Goal: Task Accomplishment & Management: Use online tool/utility

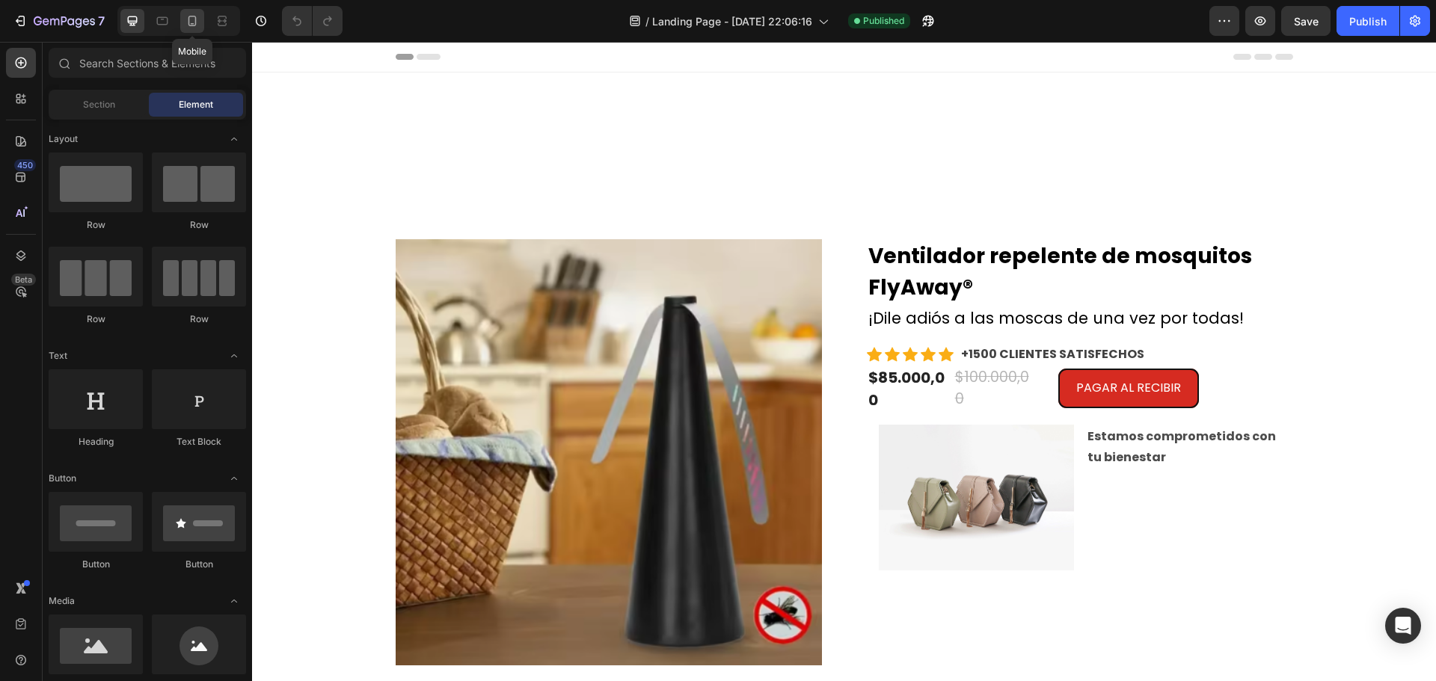
click at [203, 25] on div at bounding box center [192, 21] width 24 height 24
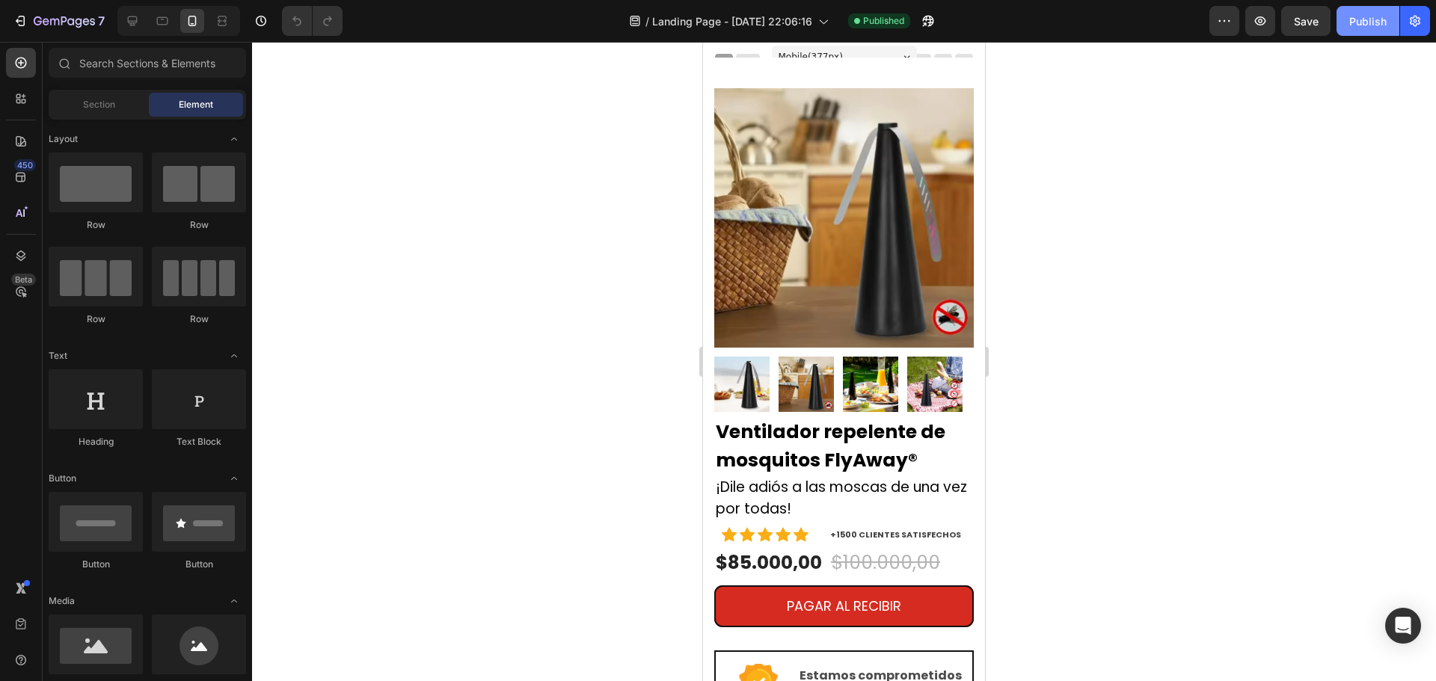
click at [1392, 25] on button "Publish" at bounding box center [1367, 21] width 63 height 30
click at [1415, 22] on icon "button" at bounding box center [1414, 21] width 10 height 11
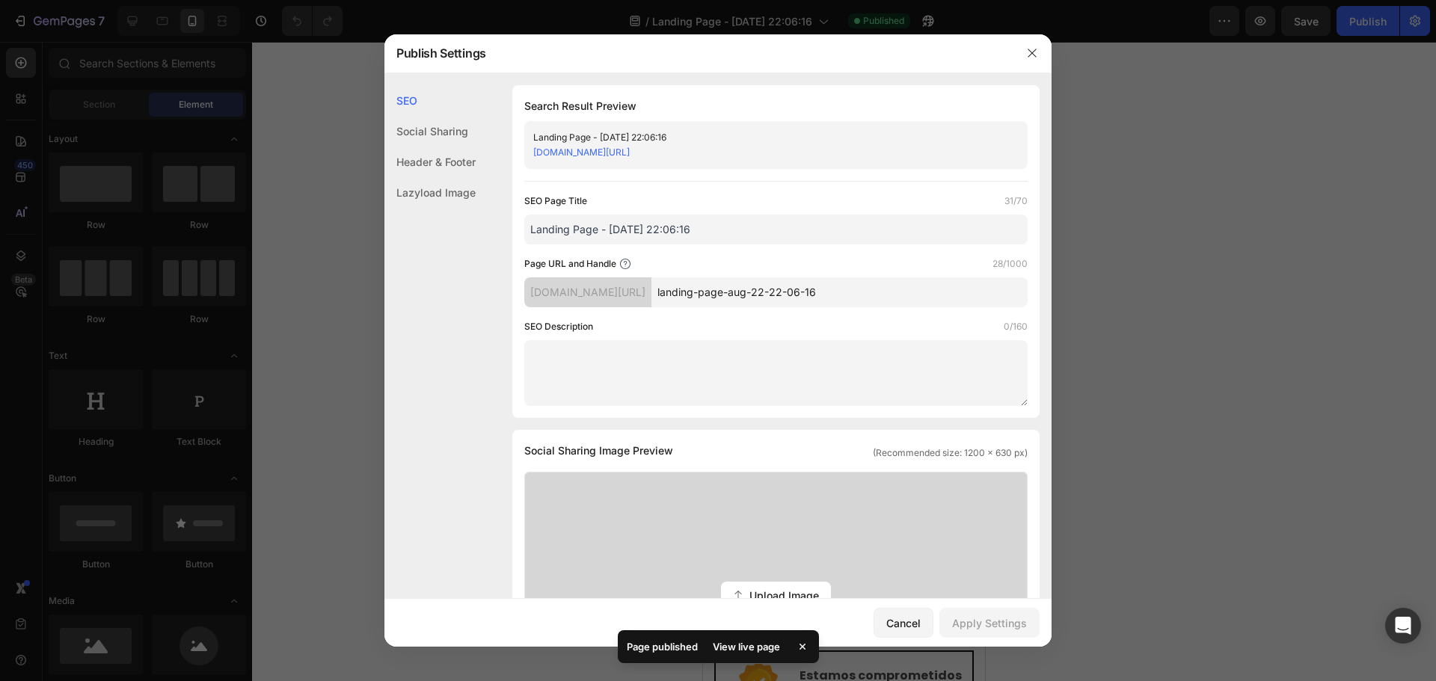
click at [1373, 35] on div at bounding box center [718, 340] width 1436 height 681
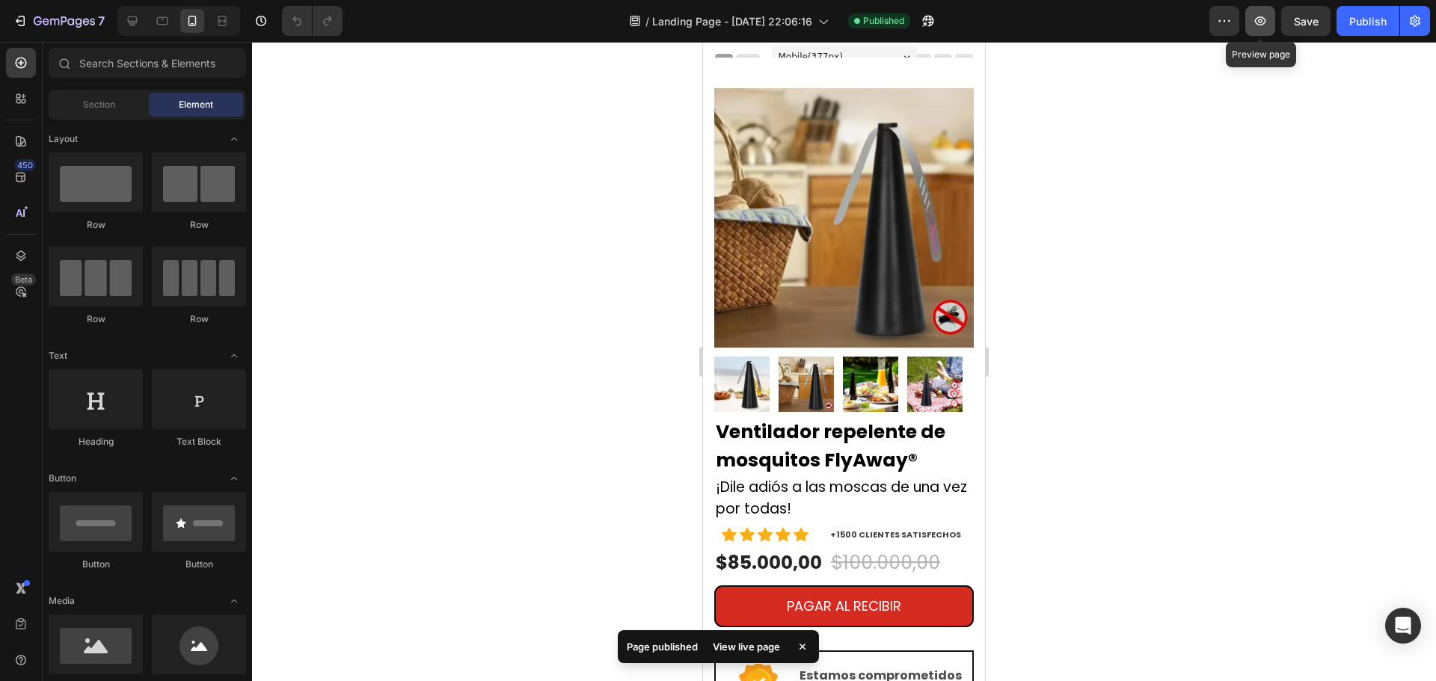
click at [1262, 19] on icon "button" at bounding box center [1260, 20] width 11 height 9
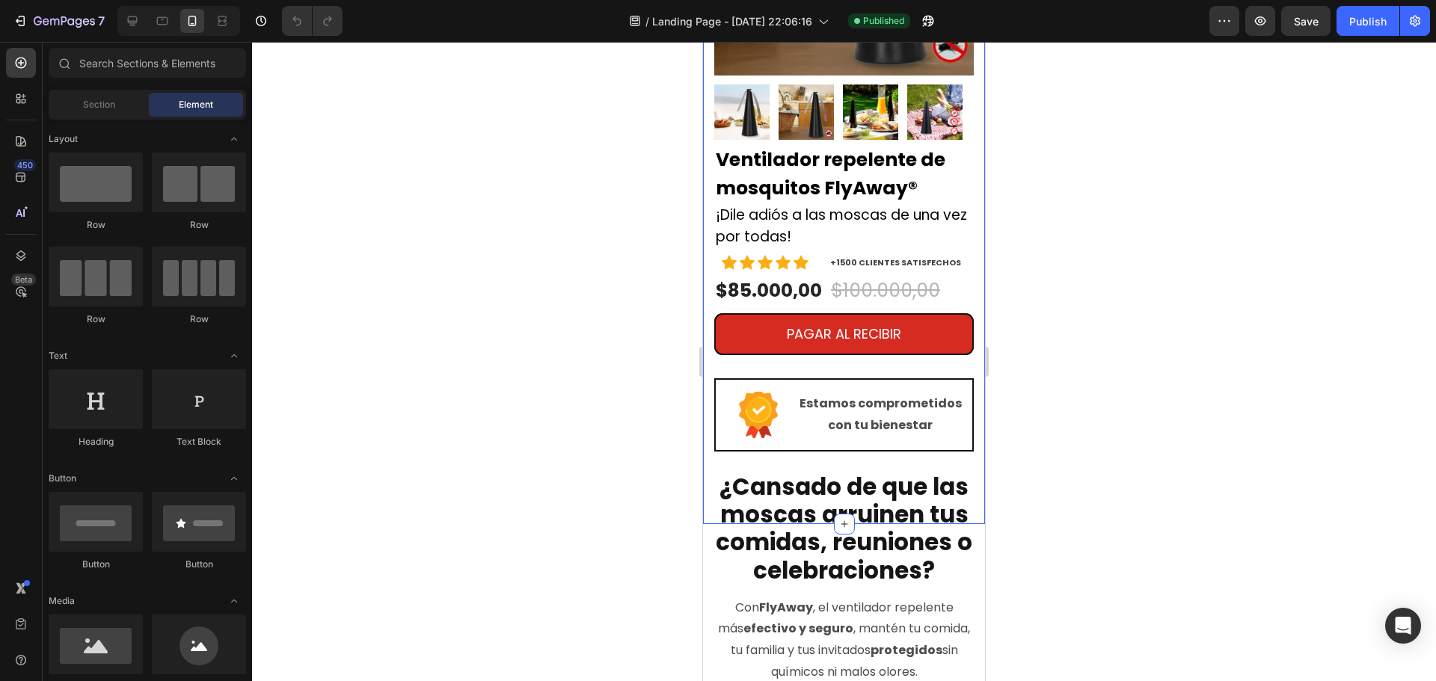
scroll to position [449, 0]
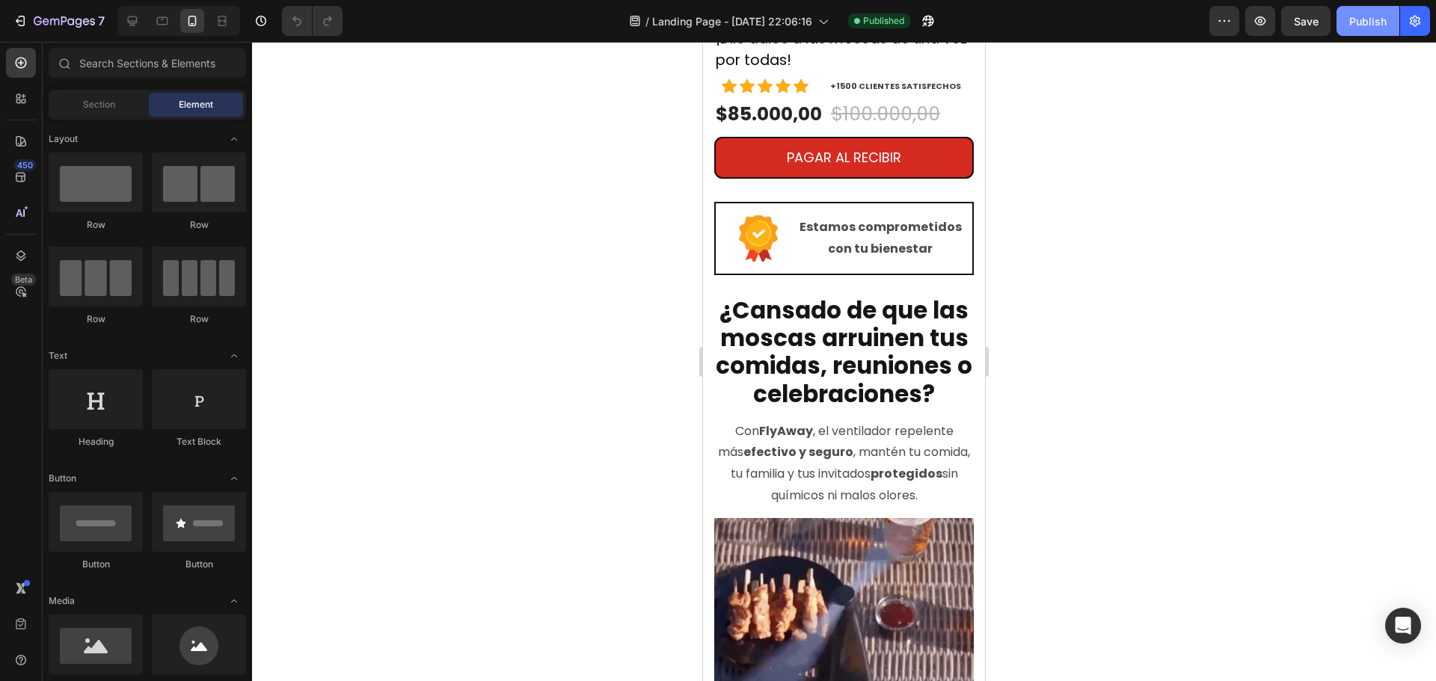
click at [1375, 13] on div "Publish" at bounding box center [1367, 21] width 37 height 16
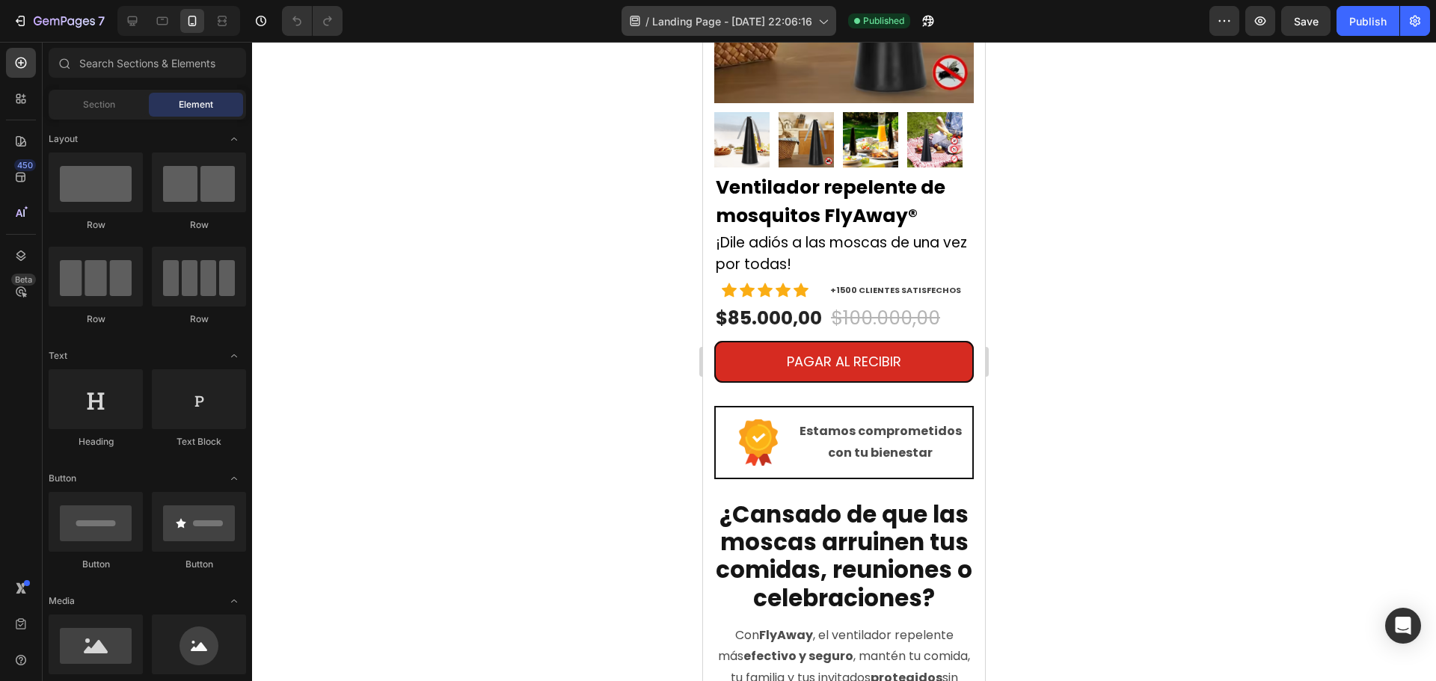
scroll to position [224, 0]
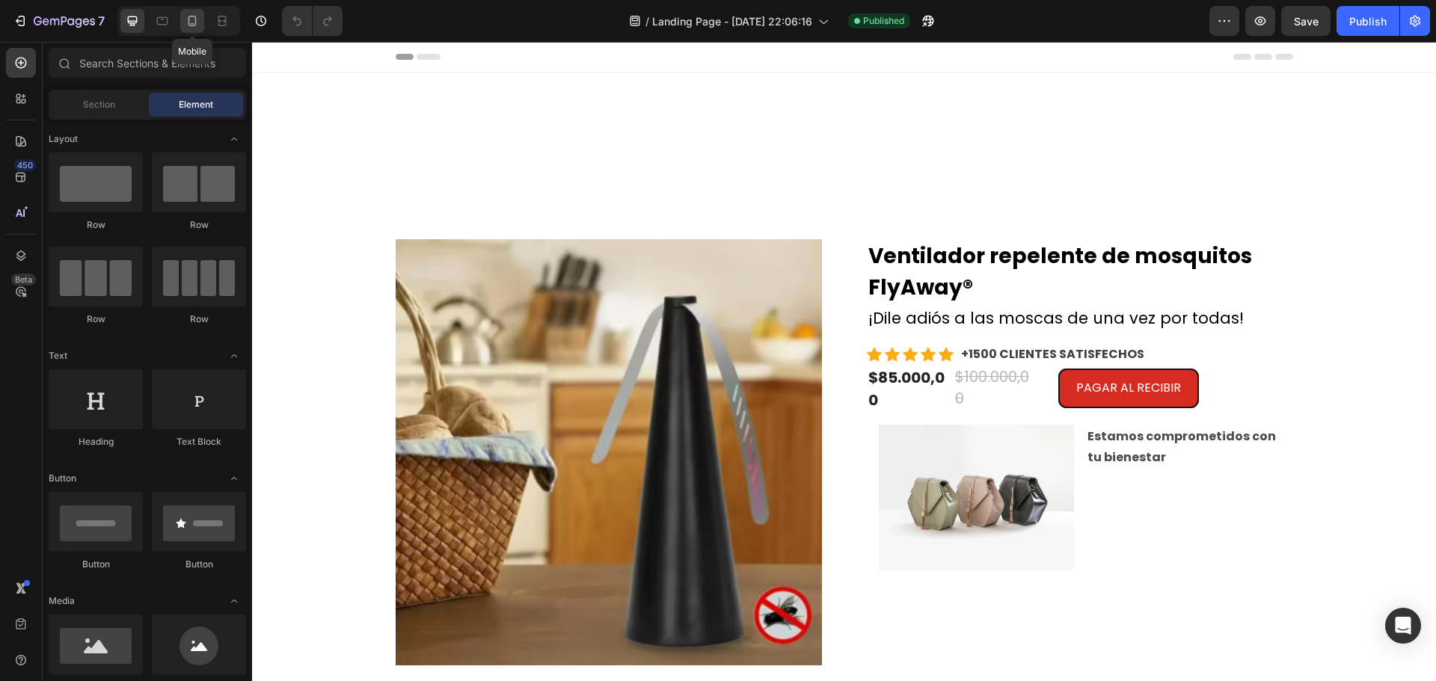
click at [183, 20] on div at bounding box center [192, 21] width 24 height 24
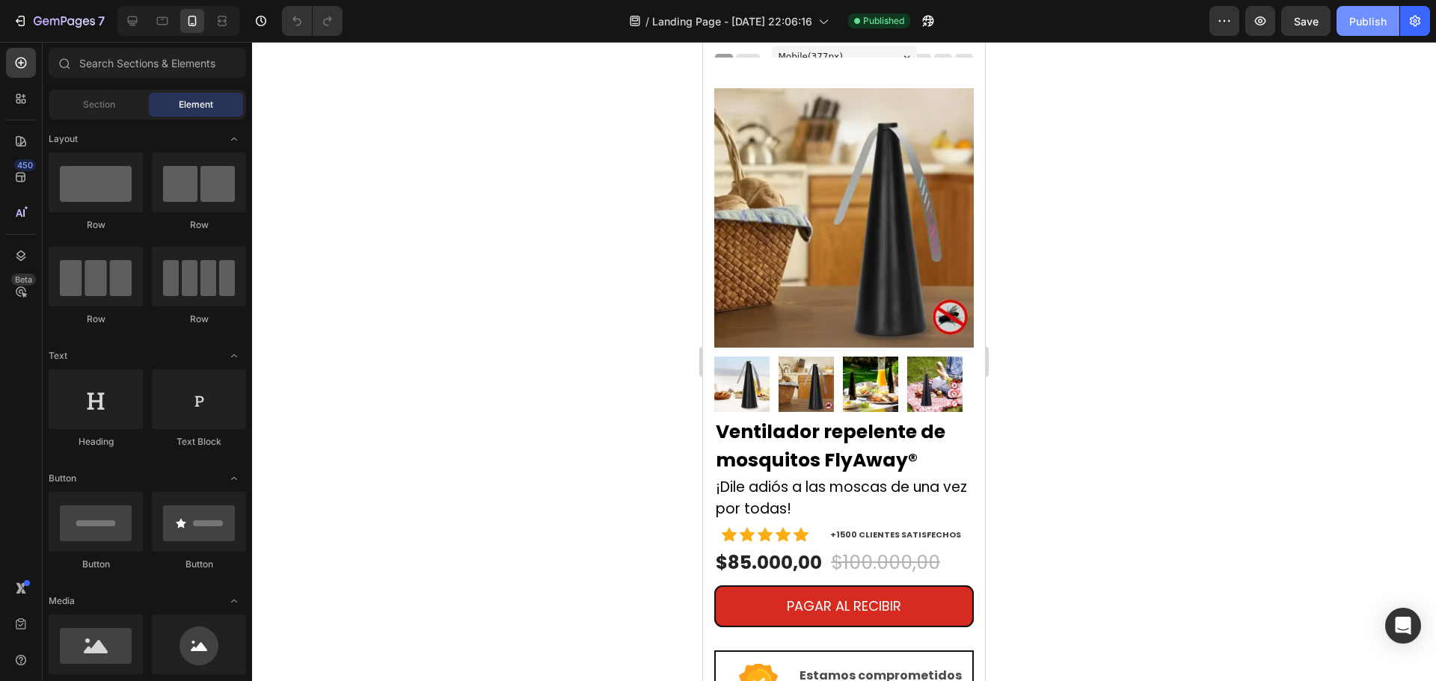
click at [1347, 17] on button "Publish" at bounding box center [1367, 21] width 63 height 30
click at [1352, 34] on button "Publish" at bounding box center [1367, 21] width 63 height 30
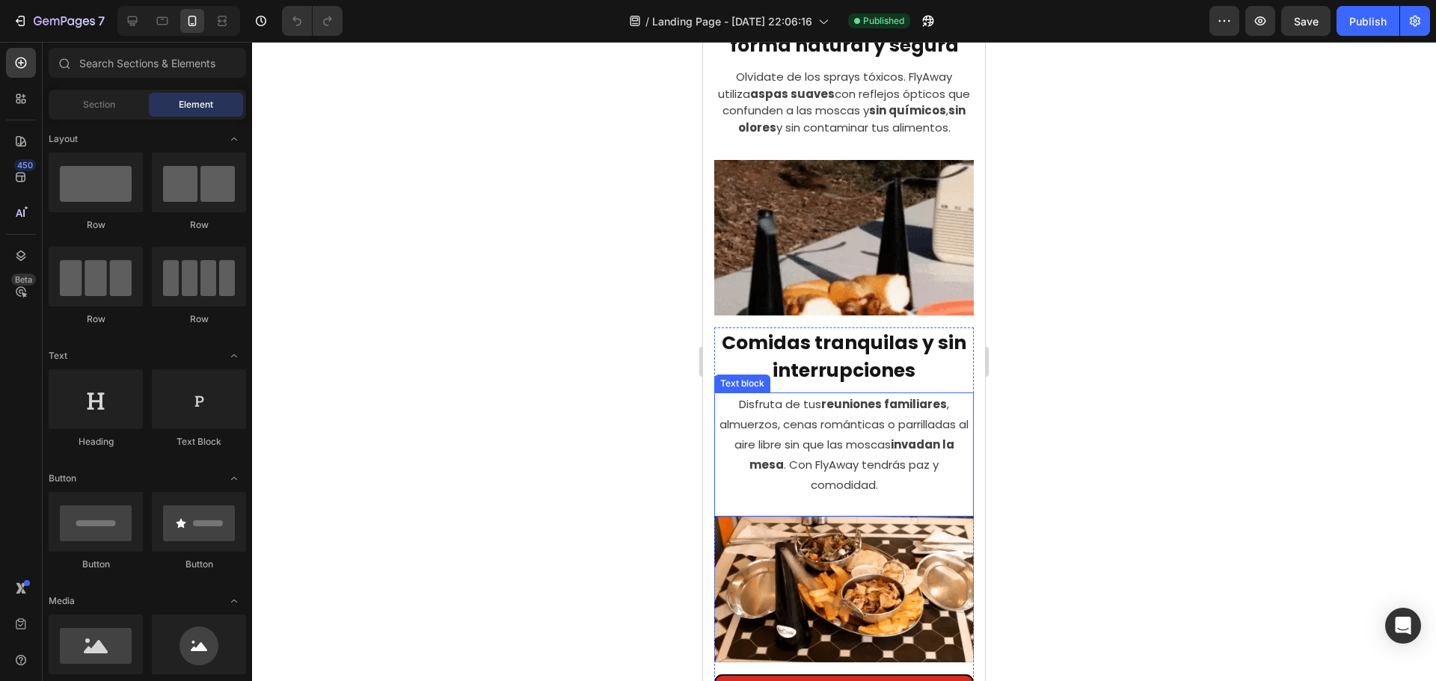
scroll to position [1196, 0]
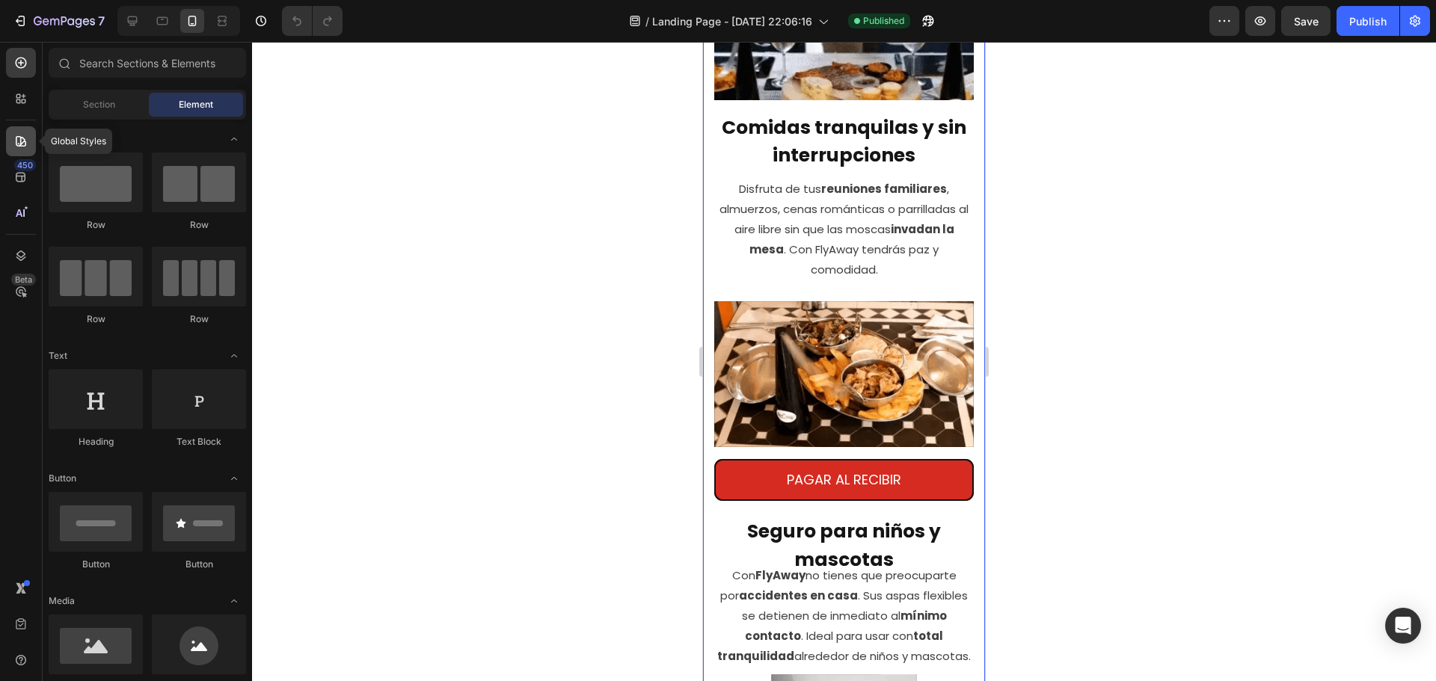
click at [21, 135] on icon at bounding box center [20, 141] width 15 height 15
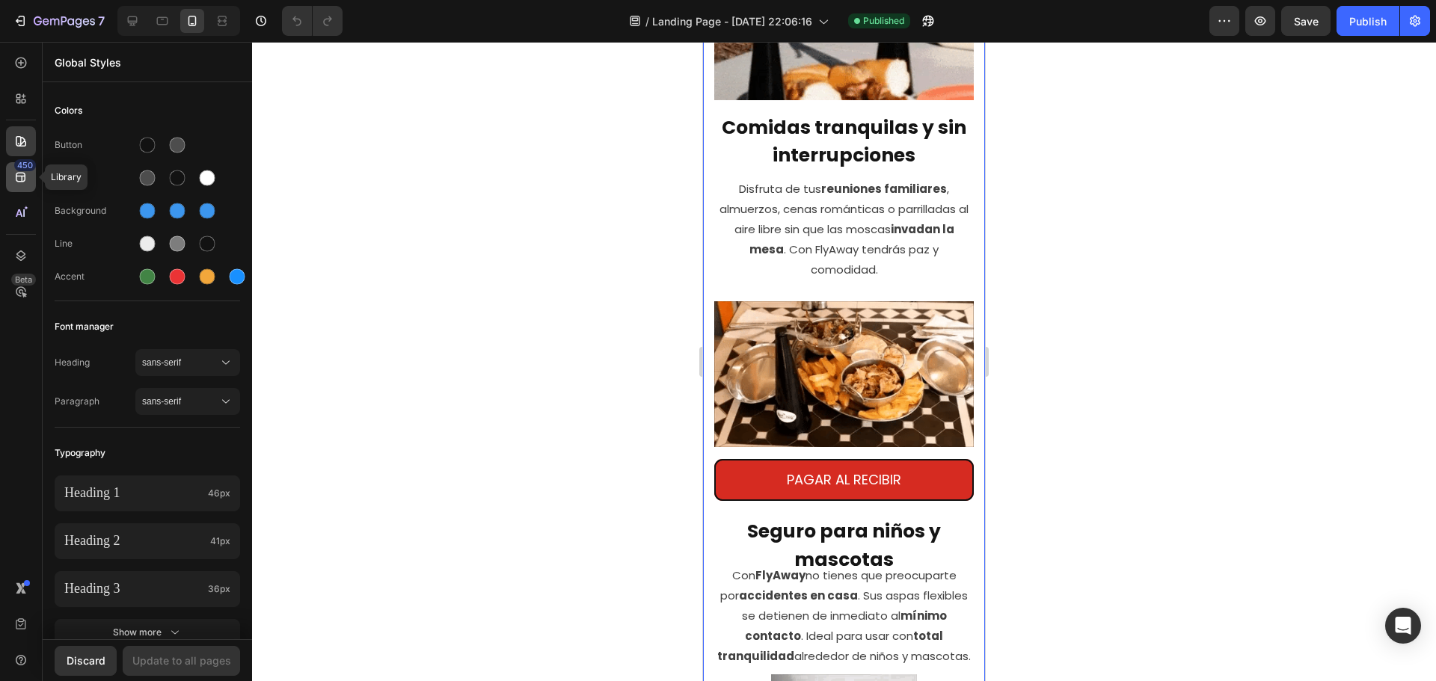
click at [21, 168] on div "450" at bounding box center [25, 165] width 22 height 12
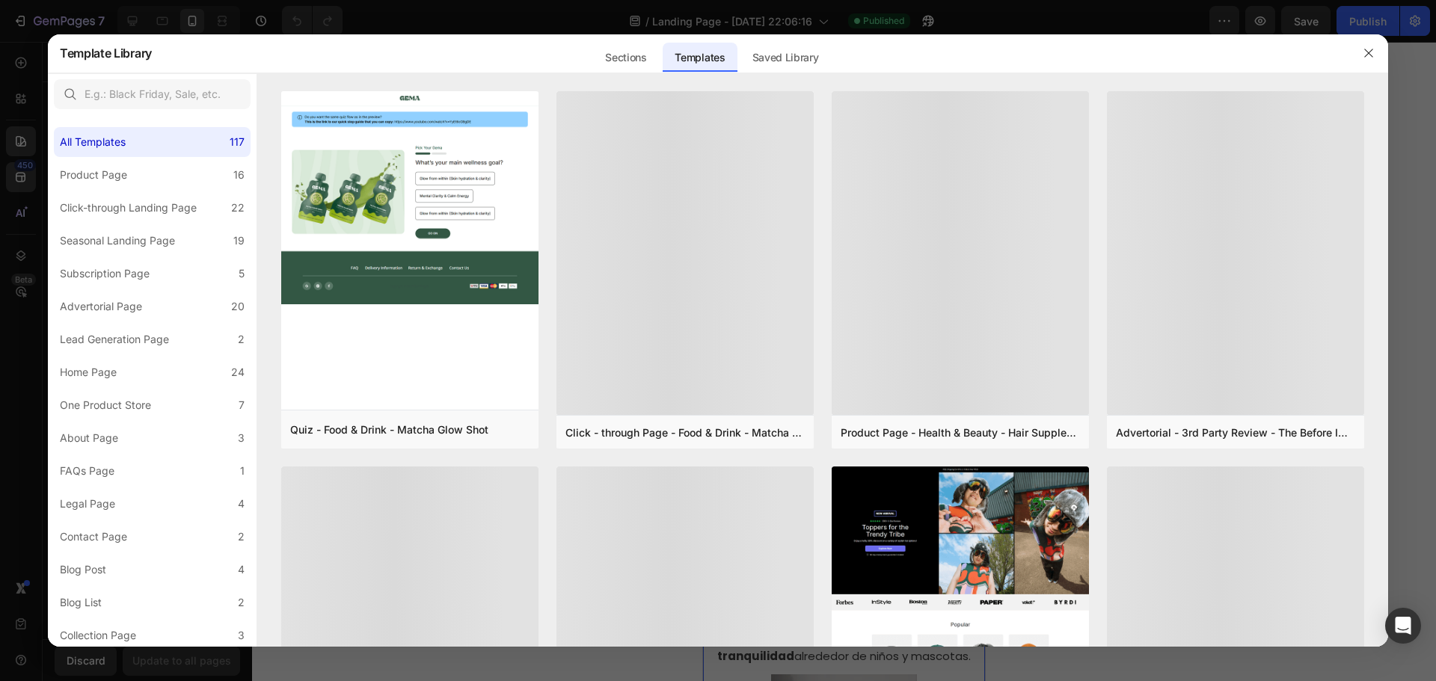
click at [483, 2] on div at bounding box center [718, 340] width 1436 height 681
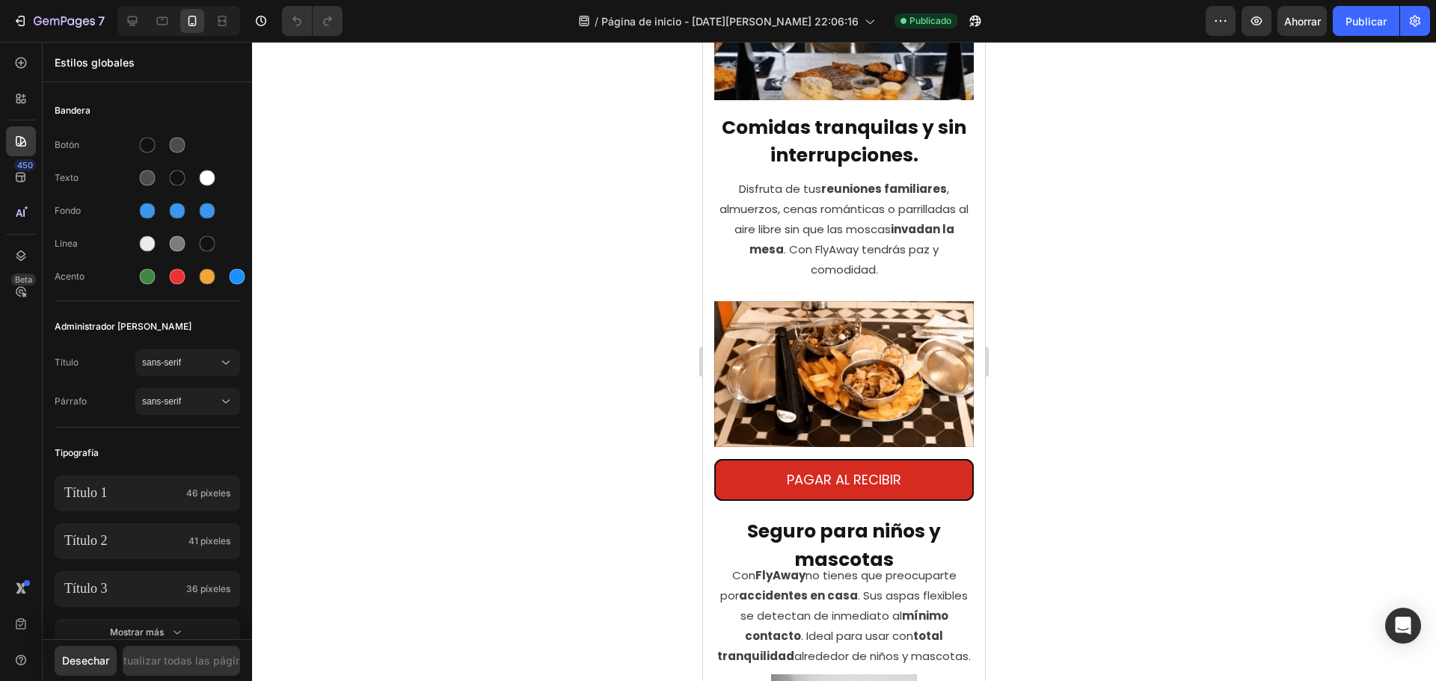
scroll to position [1218, 0]
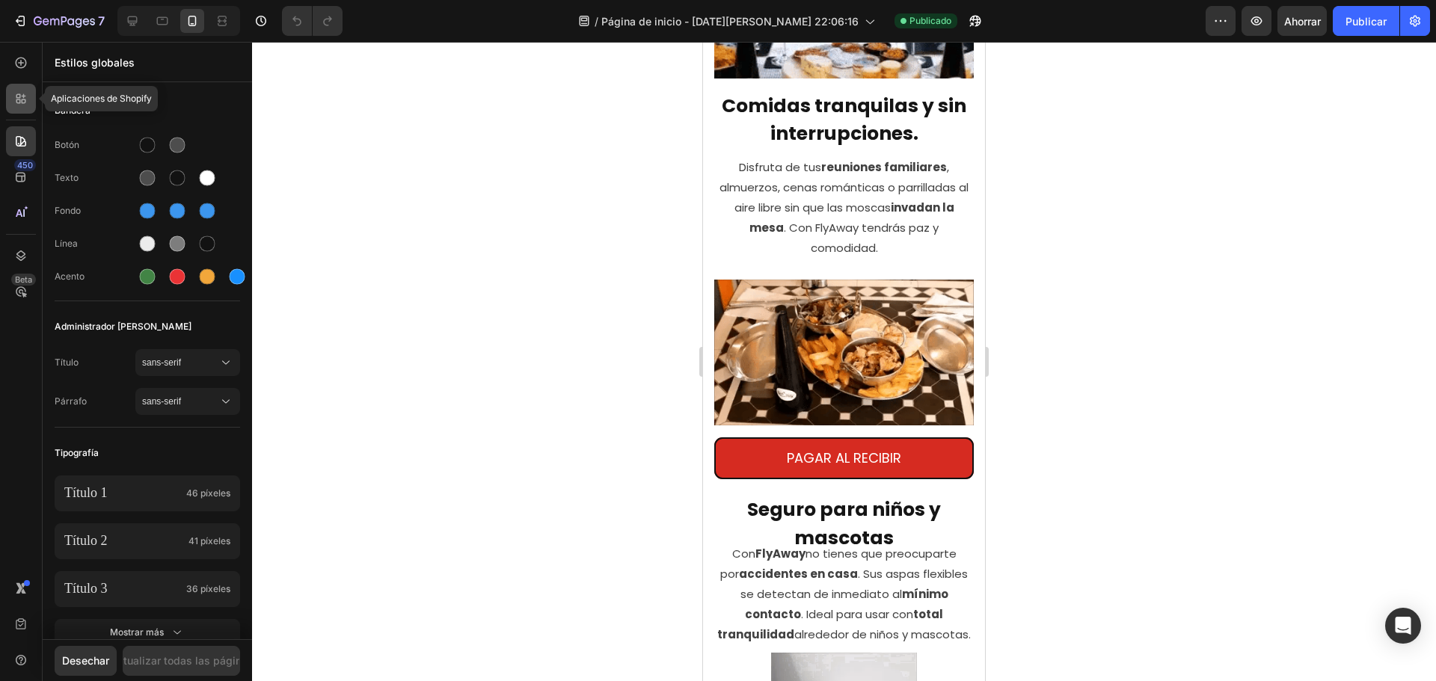
click at [14, 87] on div at bounding box center [21, 99] width 30 height 30
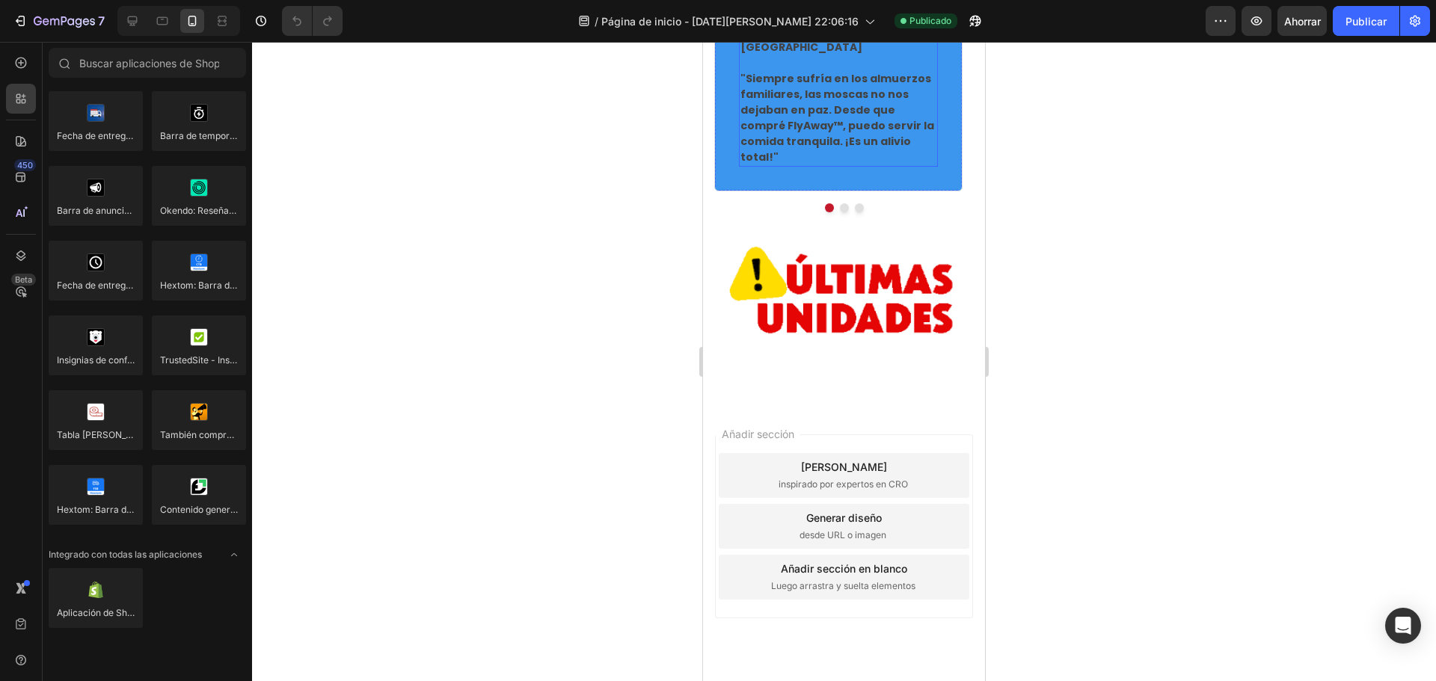
scroll to position [4098, 0]
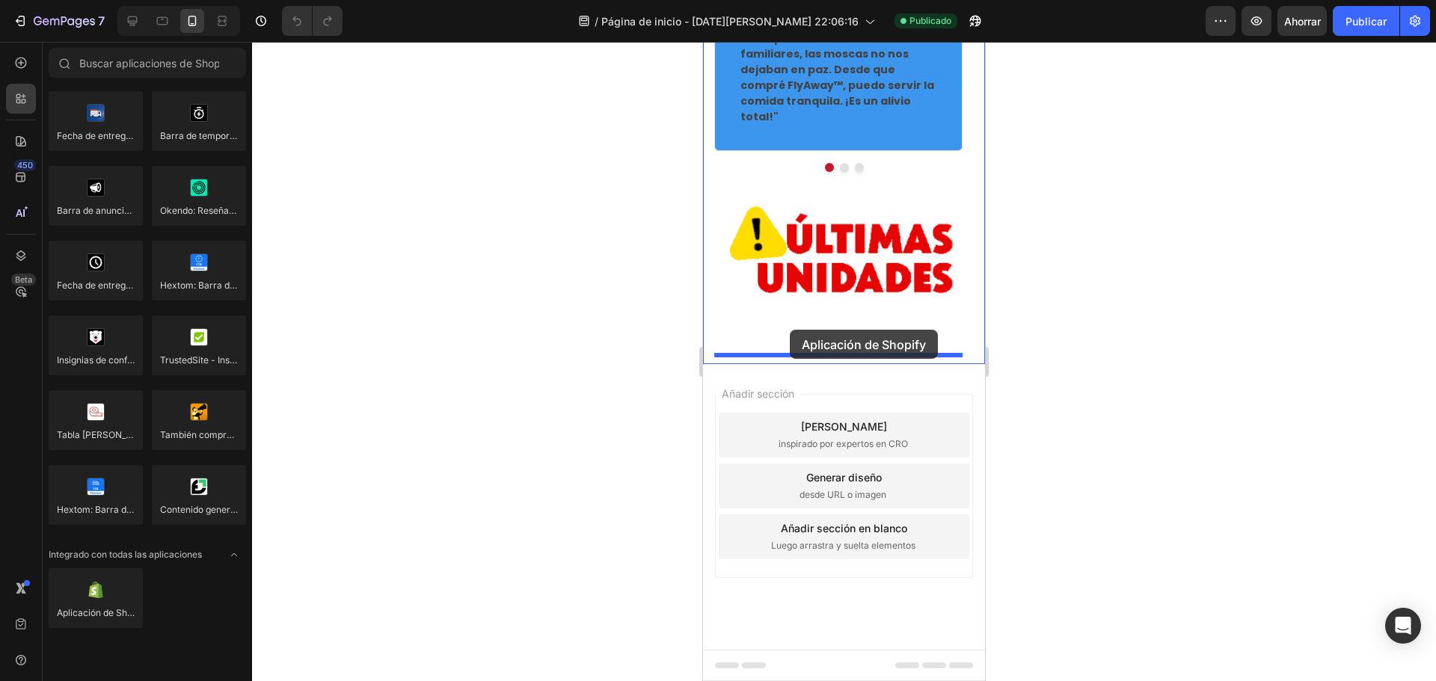
drag, startPoint x: 767, startPoint y: 637, endPoint x: 790, endPoint y: 330, distance: 308.1
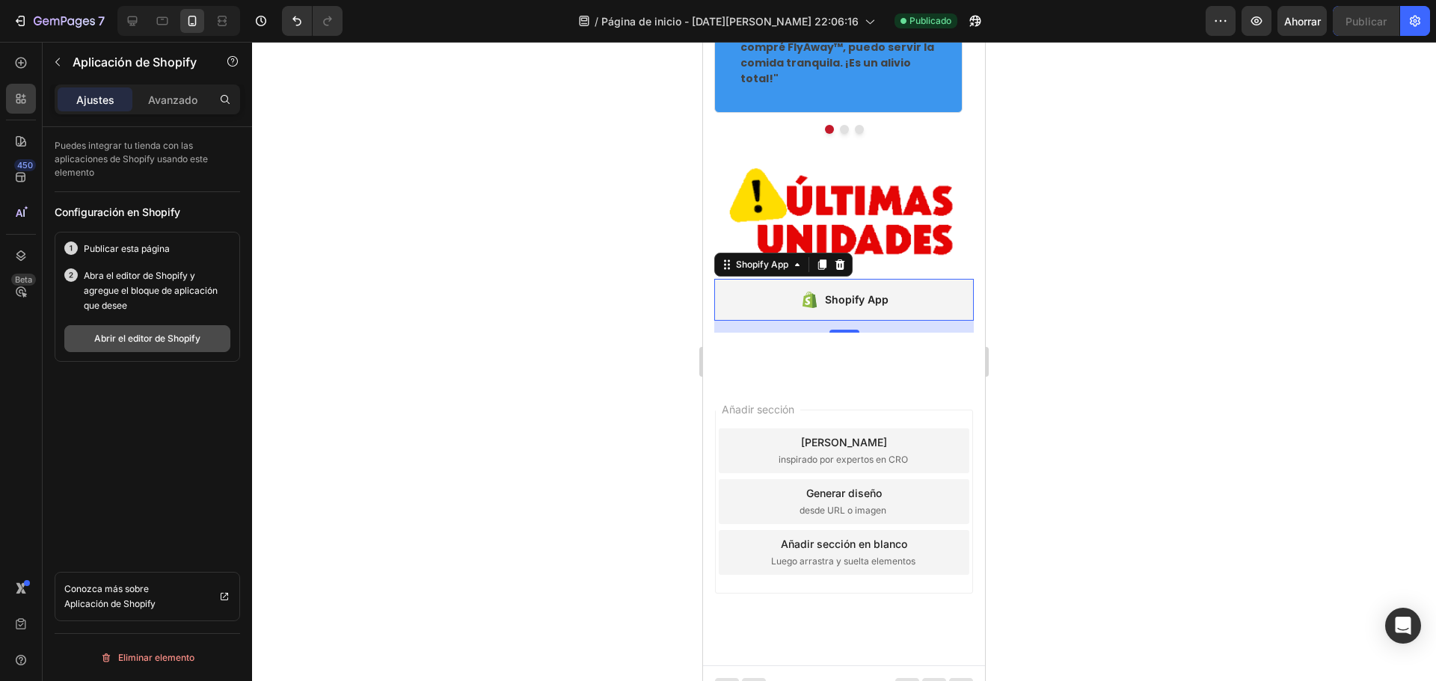
click at [179, 349] on button "Abrir el editor de Shopify" at bounding box center [147, 338] width 166 height 27
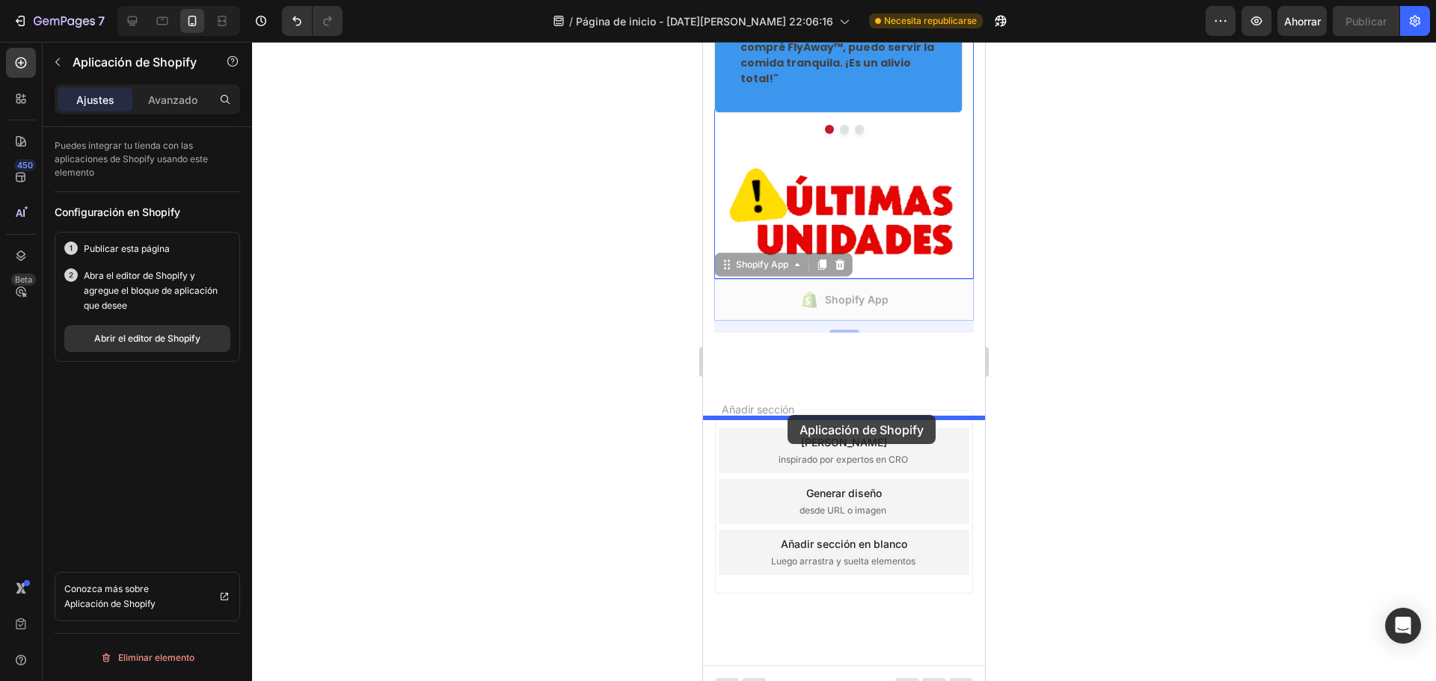
drag, startPoint x: 784, startPoint y: 356, endPoint x: 787, endPoint y: 415, distance: 59.2
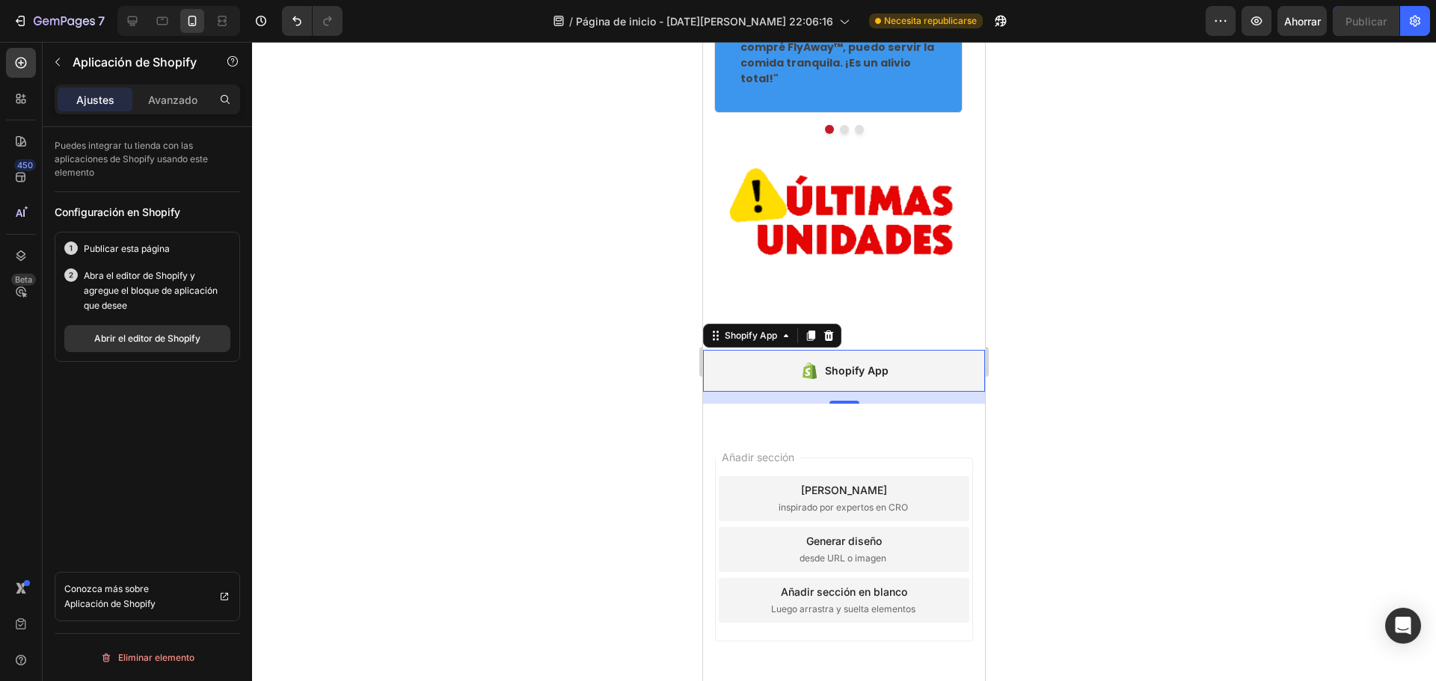
click at [1116, 298] on div at bounding box center [844, 361] width 1184 height 639
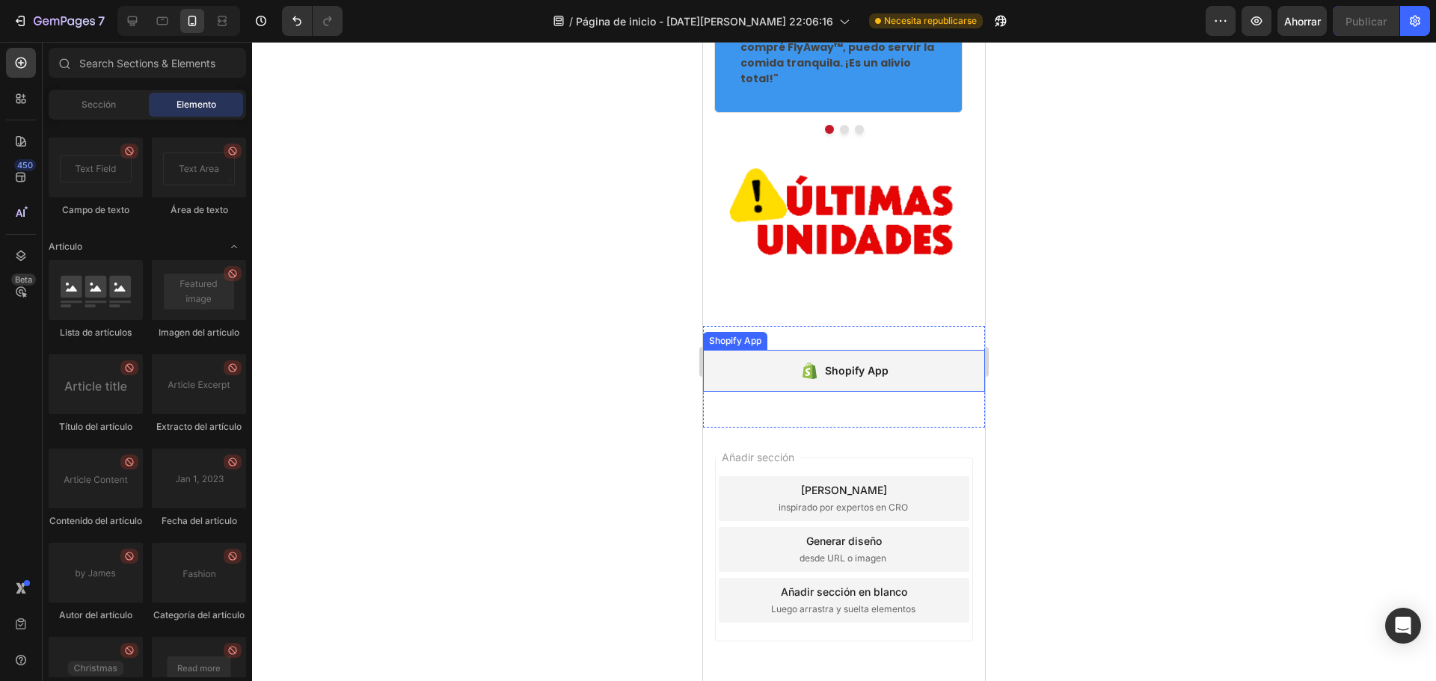
click at [882, 380] on div "Shopify App" at bounding box center [857, 371] width 64 height 18
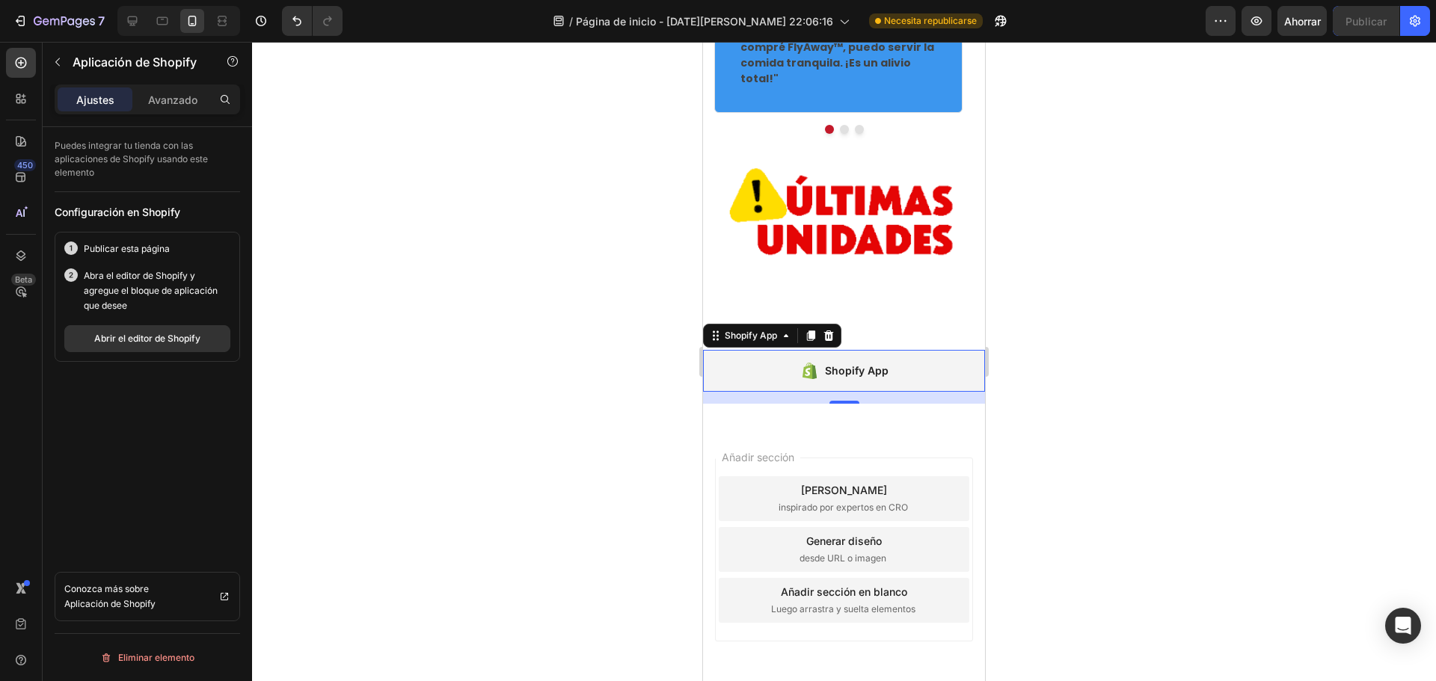
click at [1129, 256] on div at bounding box center [844, 361] width 1184 height 639
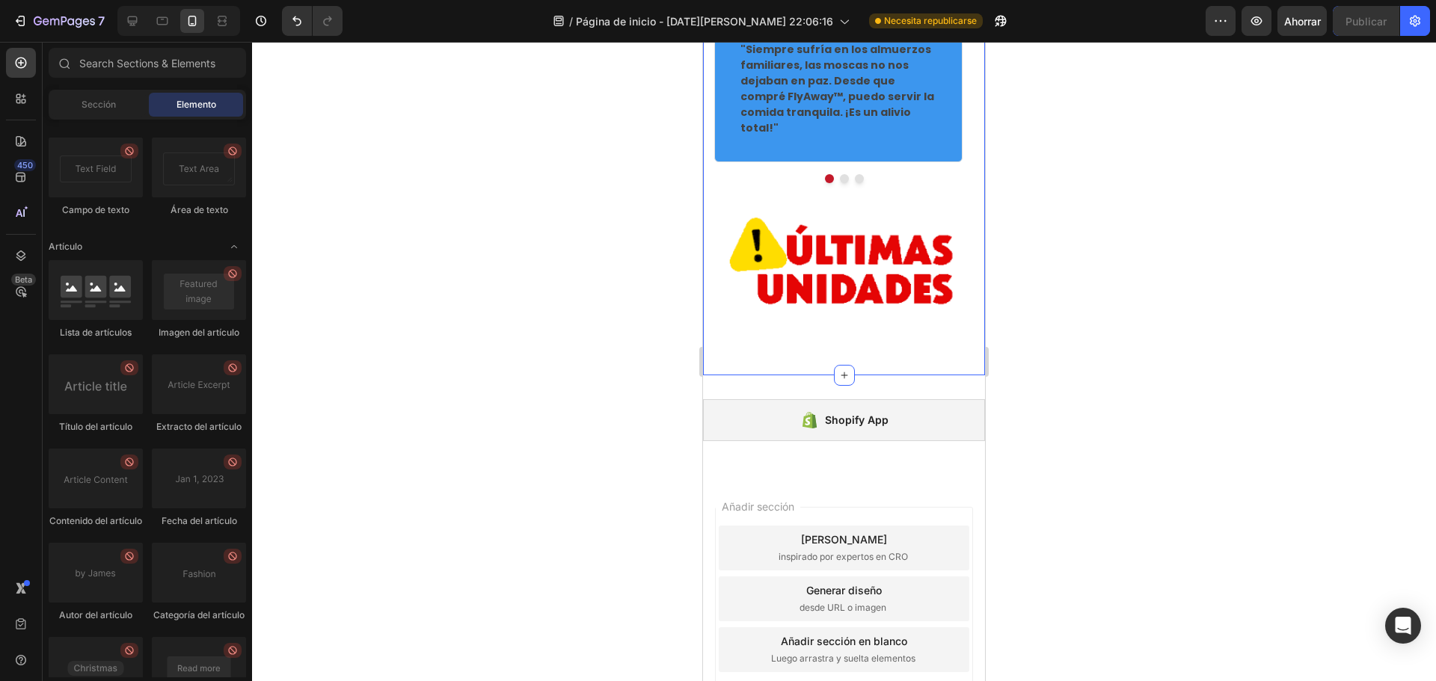
scroll to position [4023, 0]
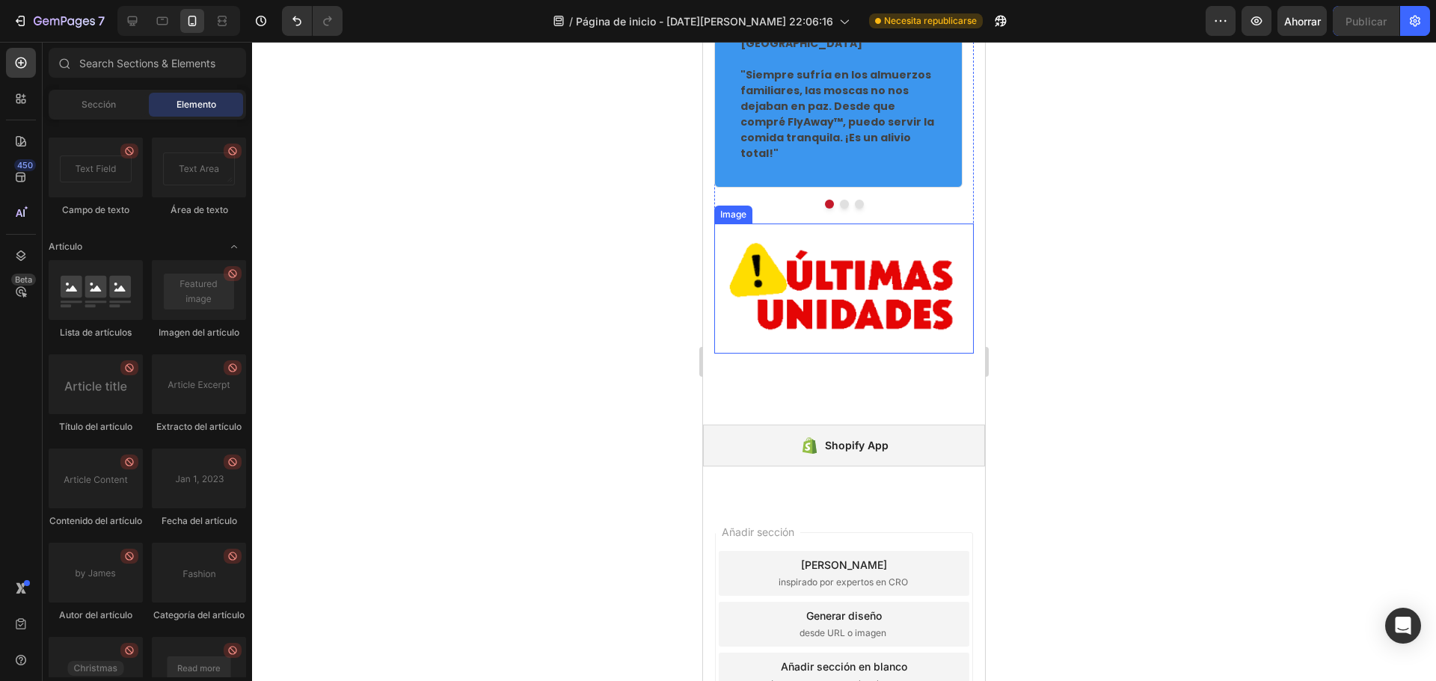
click at [605, 313] on div at bounding box center [844, 361] width 1184 height 639
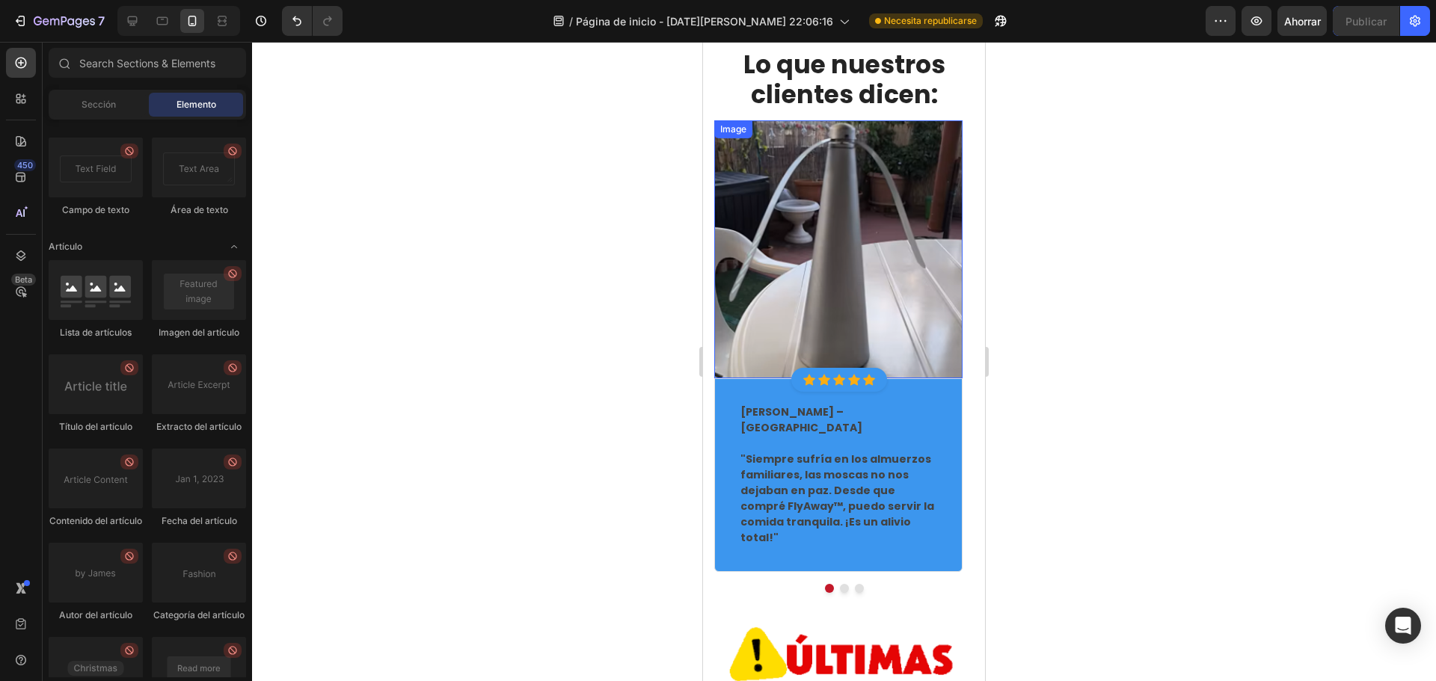
scroll to position [3575, 0]
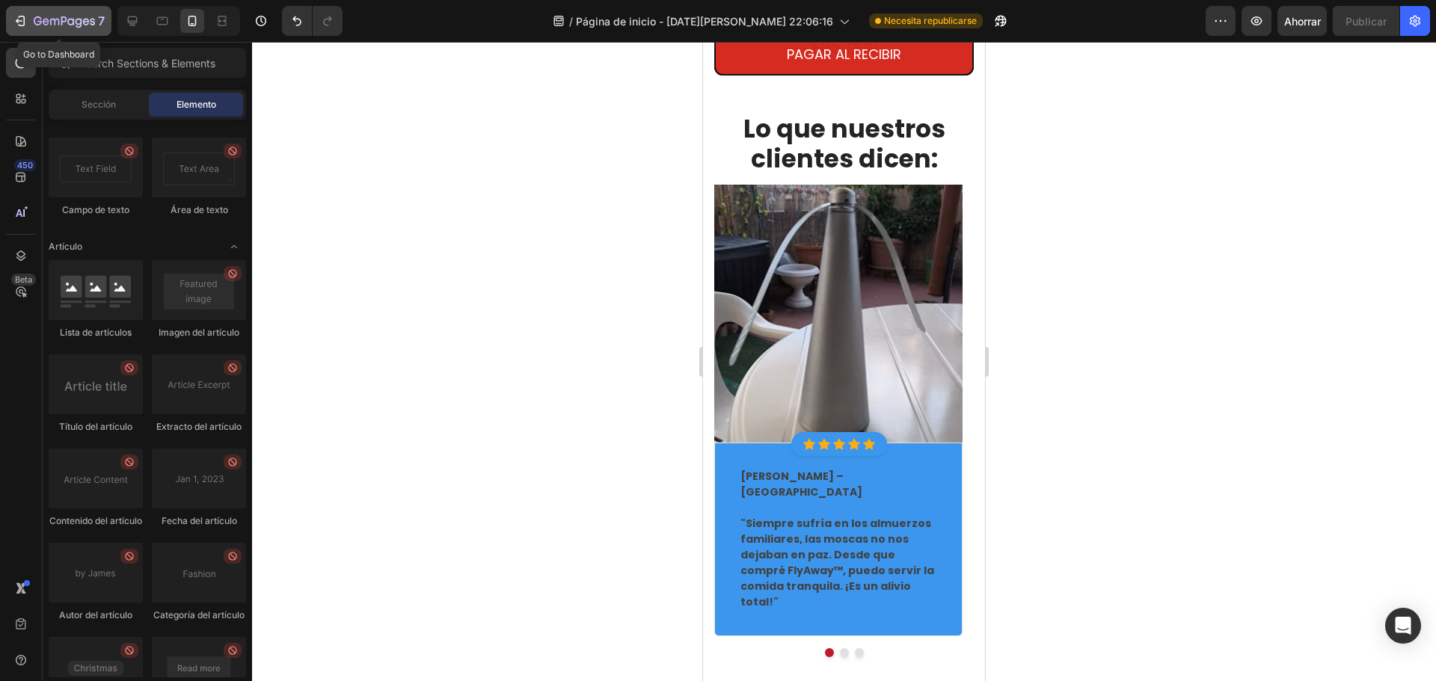
click at [28, 34] on button "7" at bounding box center [58, 21] width 105 height 30
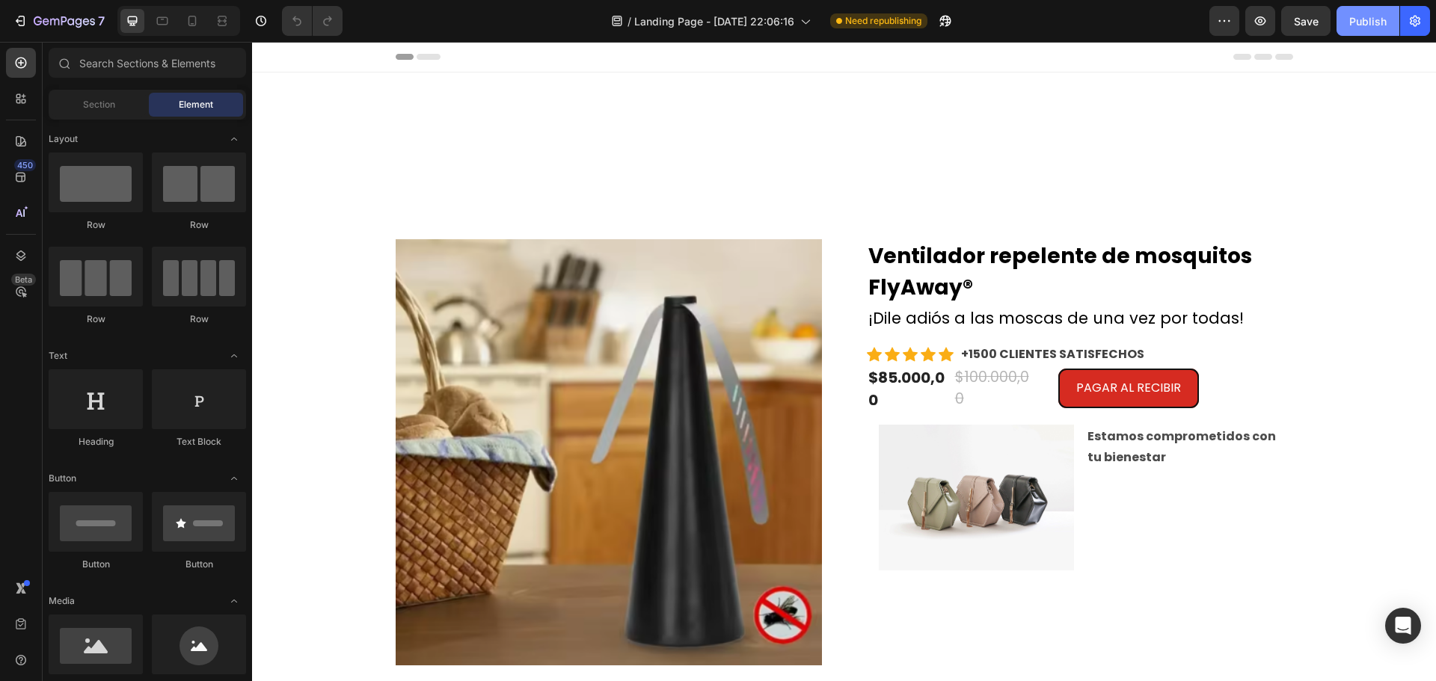
click at [1362, 21] on div "Publish" at bounding box center [1367, 21] width 37 height 16
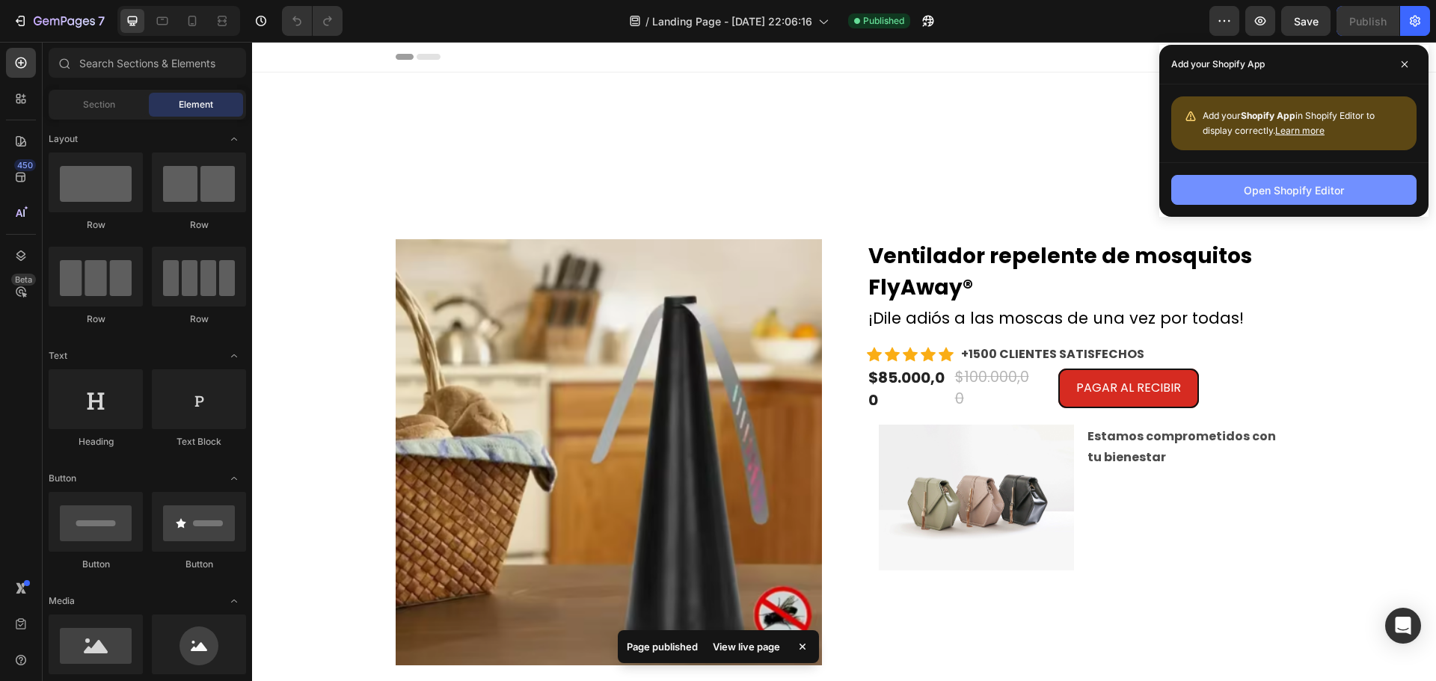
click at [1280, 197] on div "Open Shopify Editor" at bounding box center [1293, 190] width 100 height 16
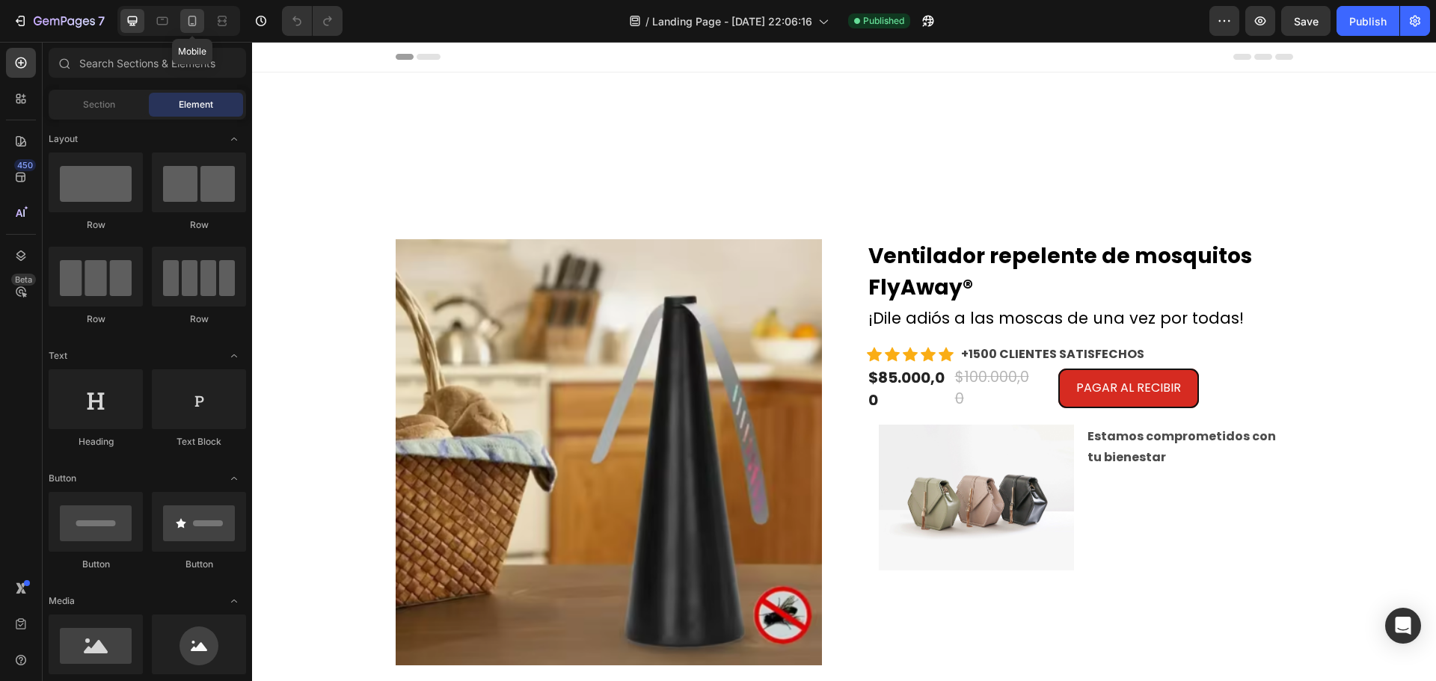
click at [202, 12] on div at bounding box center [192, 21] width 24 height 24
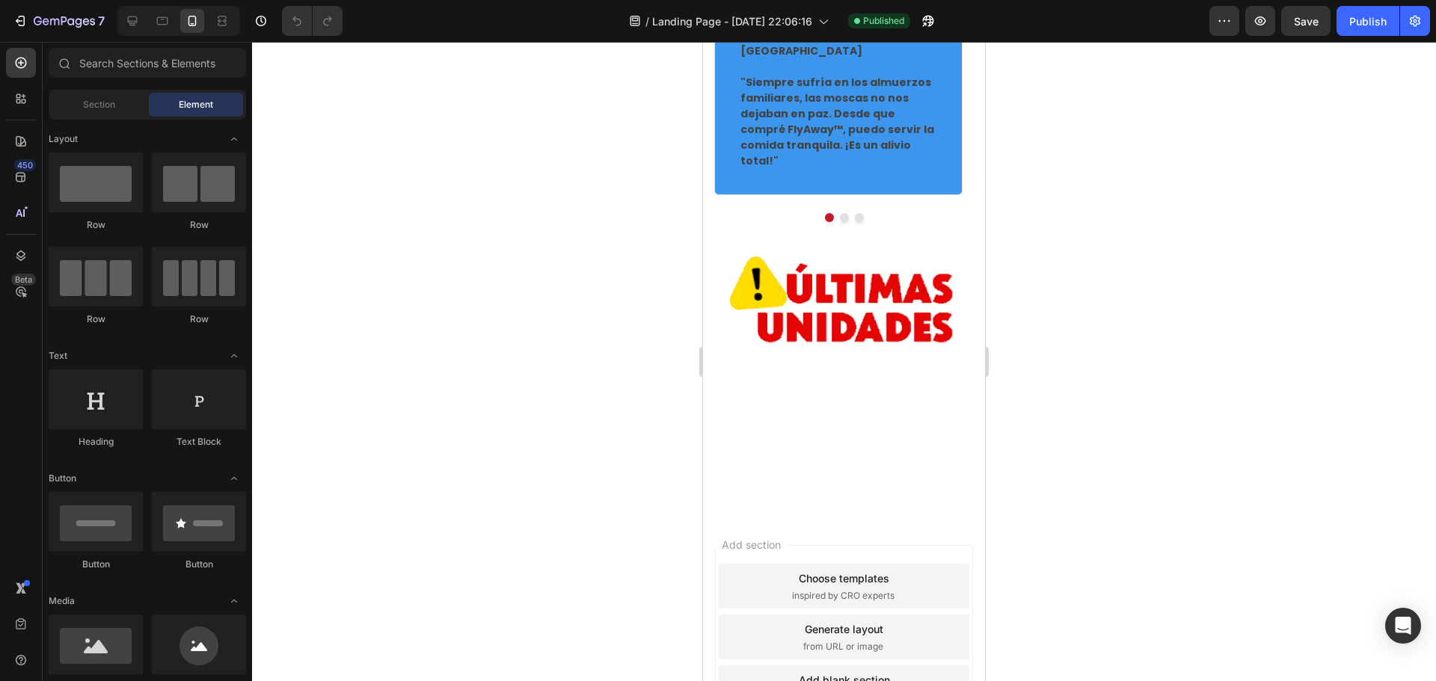
scroll to position [3290, 0]
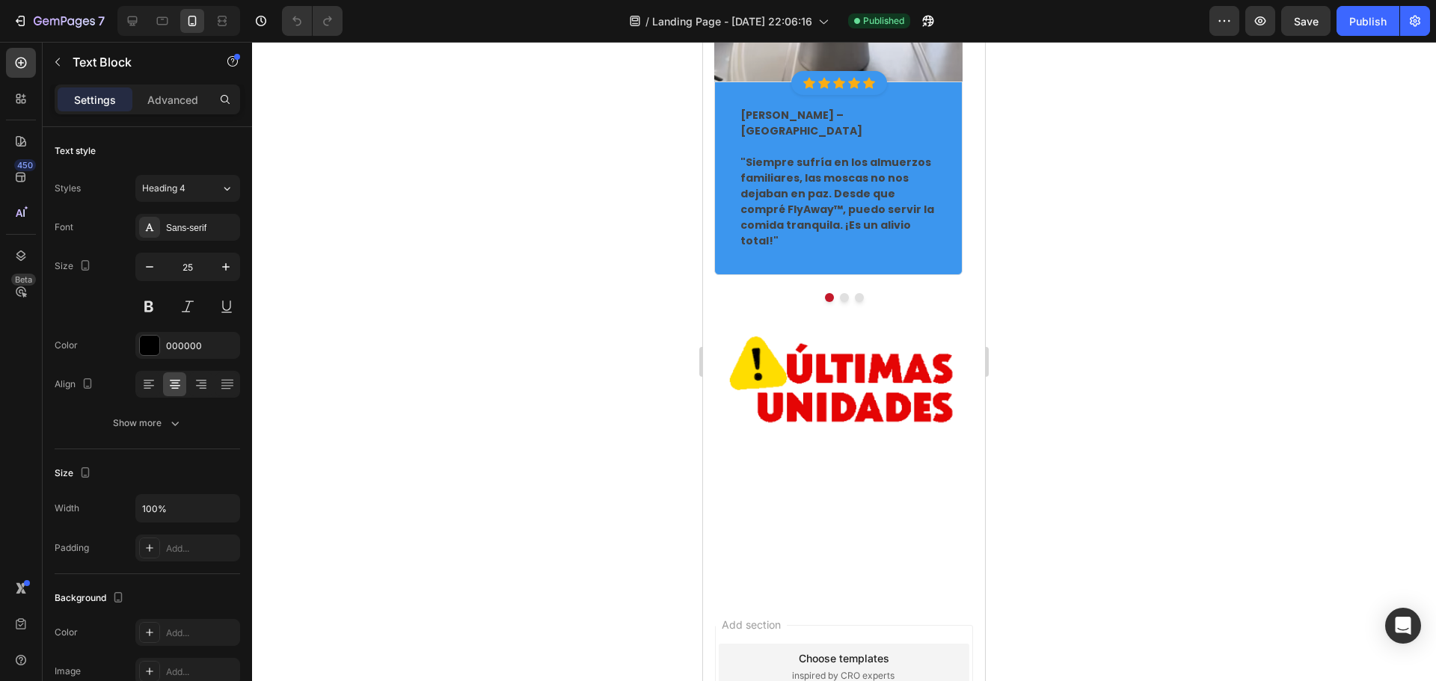
drag, startPoint x: 843, startPoint y: 422, endPoint x: 843, endPoint y: 440, distance: 17.9
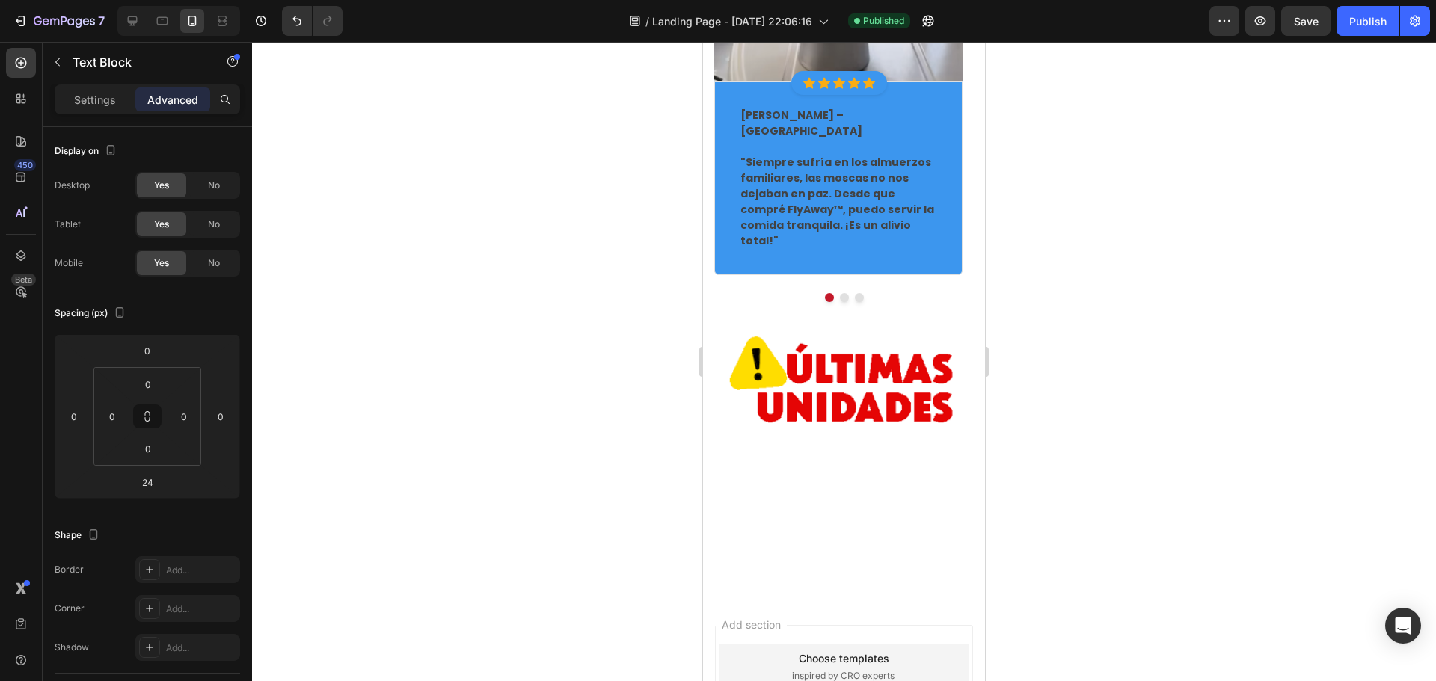
click at [1279, 304] on div at bounding box center [844, 361] width 1184 height 639
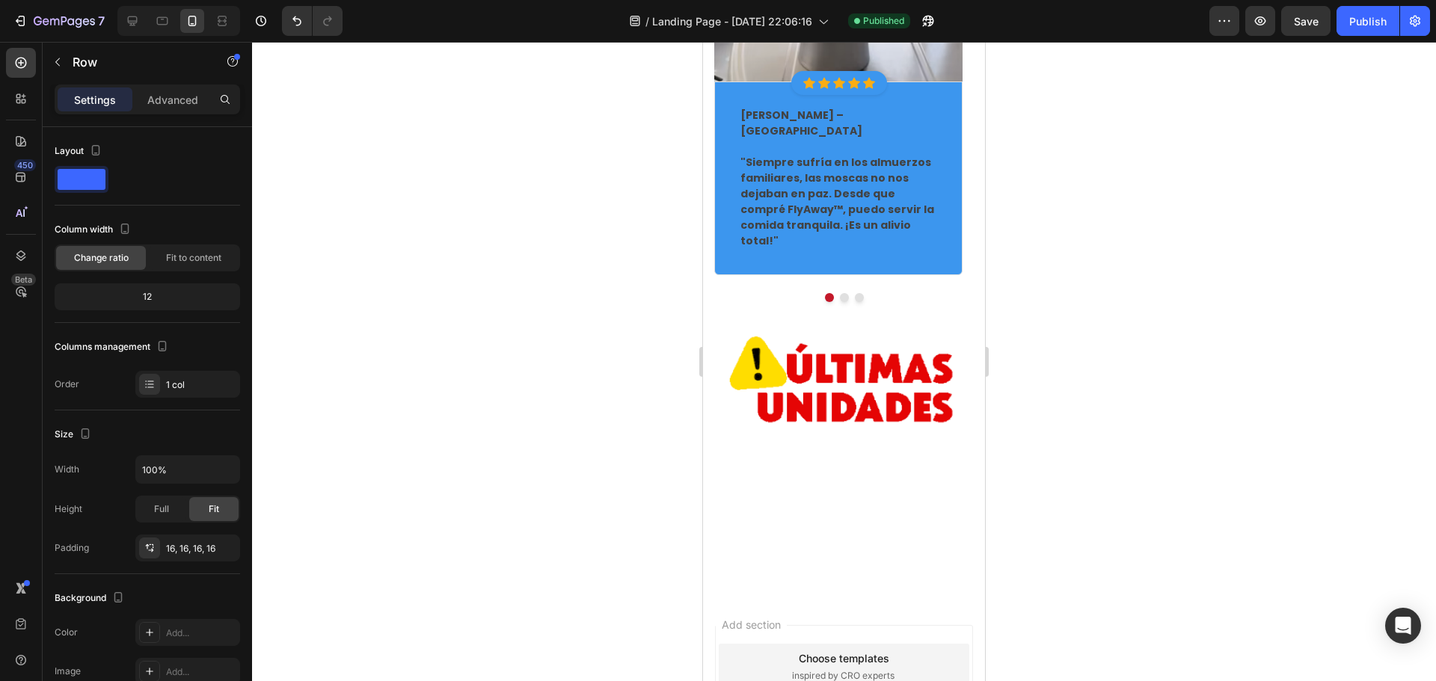
drag, startPoint x: 843, startPoint y: 452, endPoint x: 843, endPoint y: 440, distance: 12.0
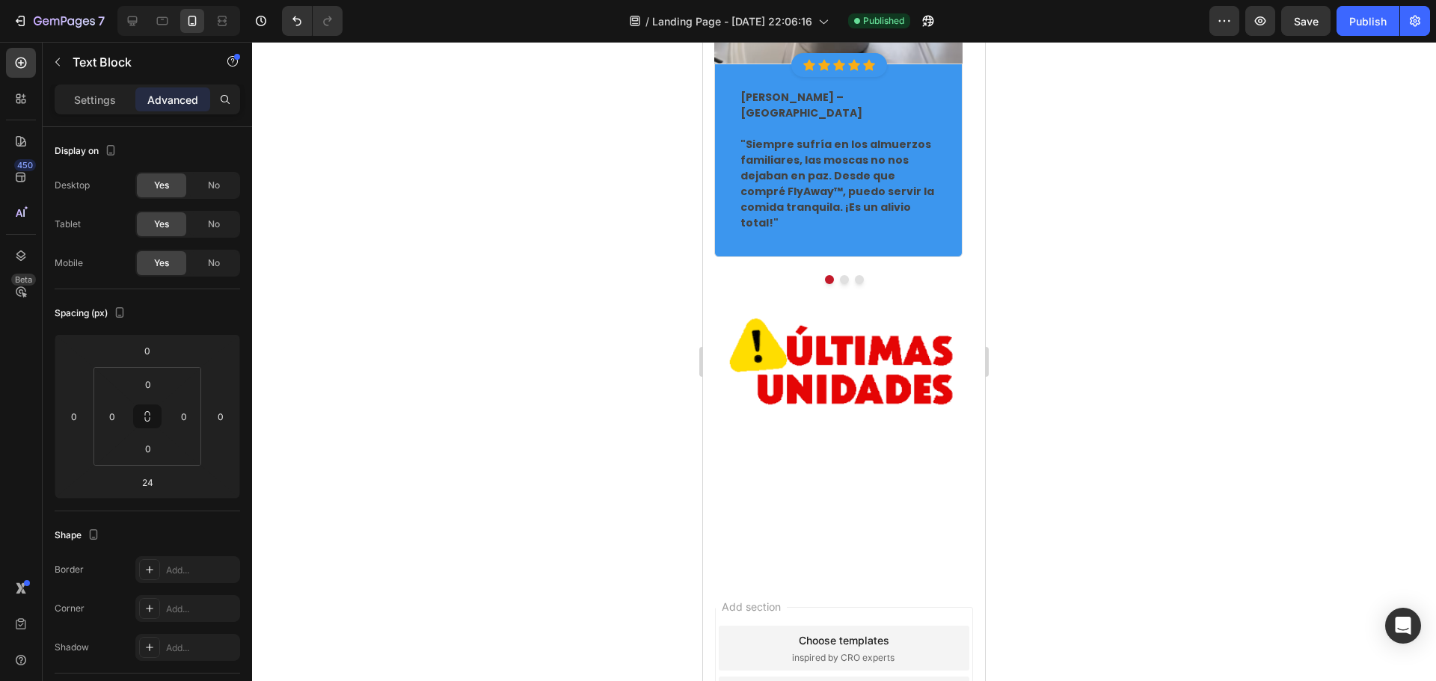
drag, startPoint x: 837, startPoint y: 438, endPoint x: 836, endPoint y: 420, distance: 18.0
type input "0"
click at [1308, 283] on div at bounding box center [844, 361] width 1184 height 639
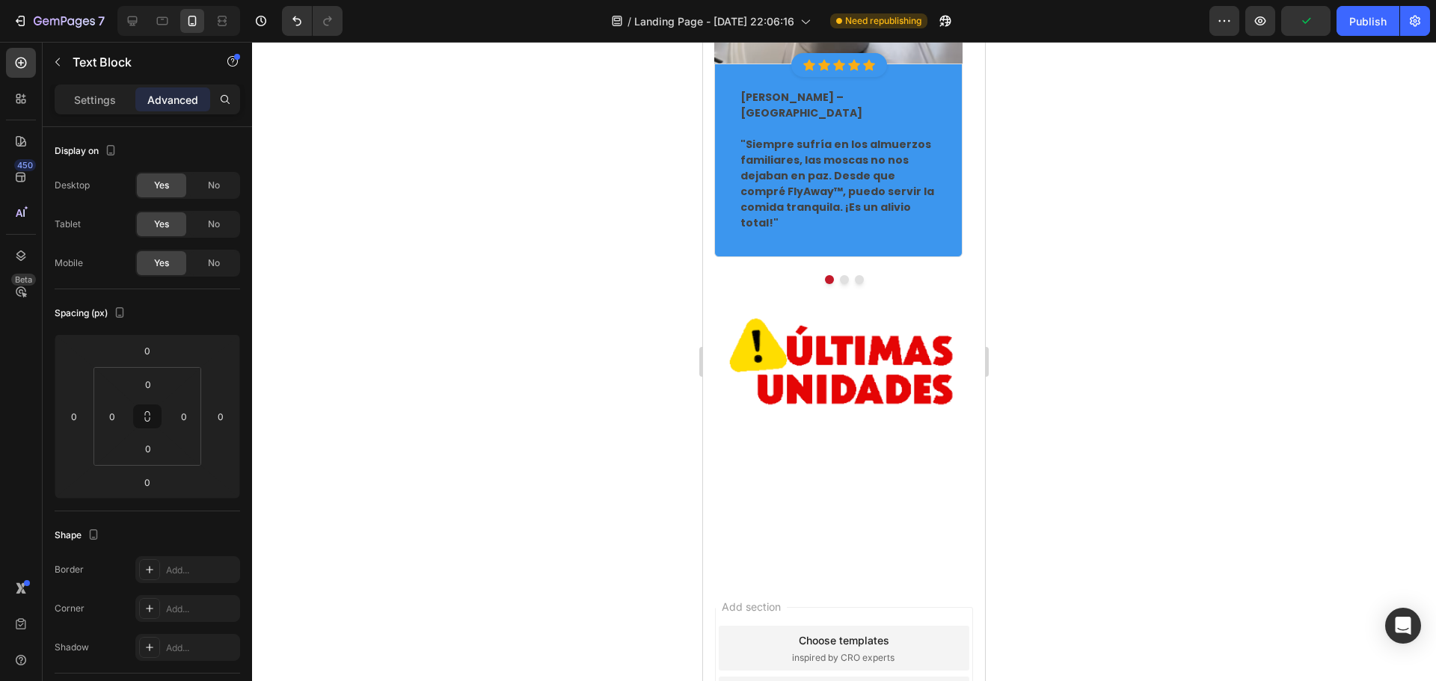
drag, startPoint x: 848, startPoint y: 420, endPoint x: 849, endPoint y: 410, distance: 9.8
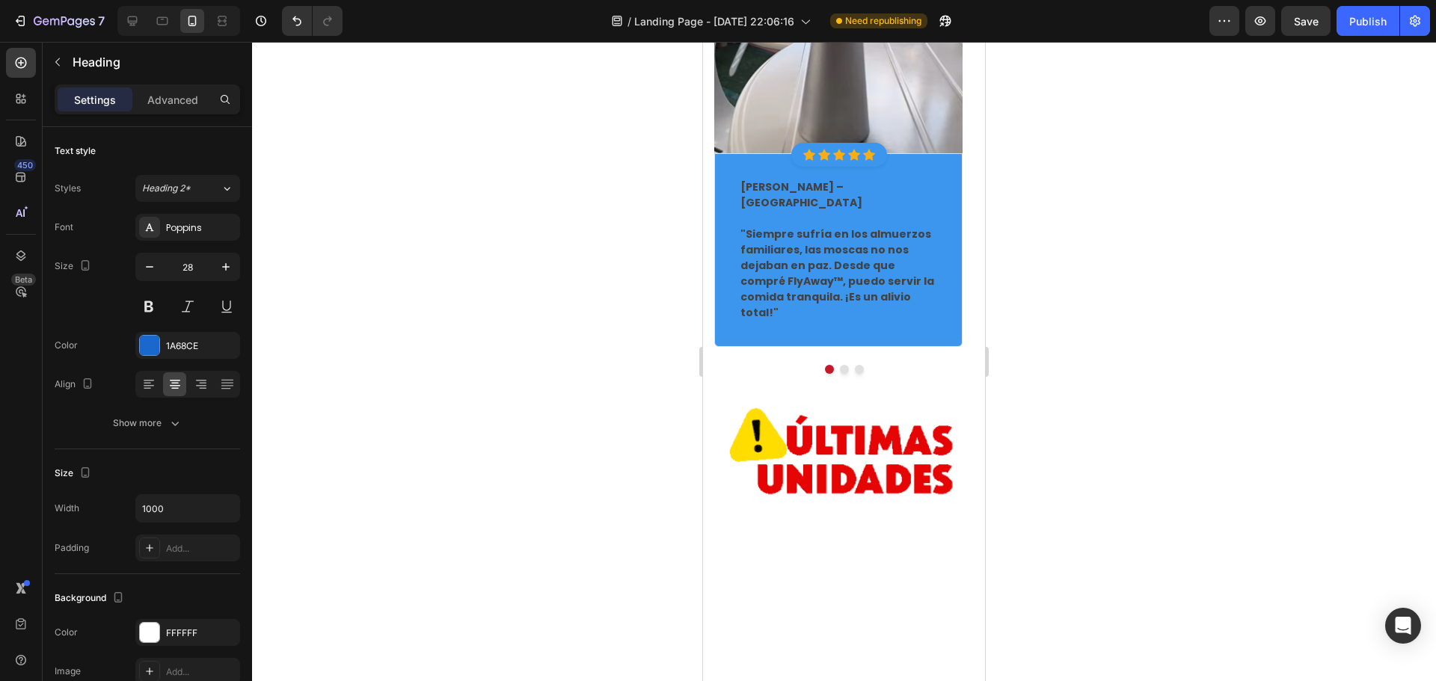
drag, startPoint x: 840, startPoint y: 422, endPoint x: 847, endPoint y: 384, distance: 39.5
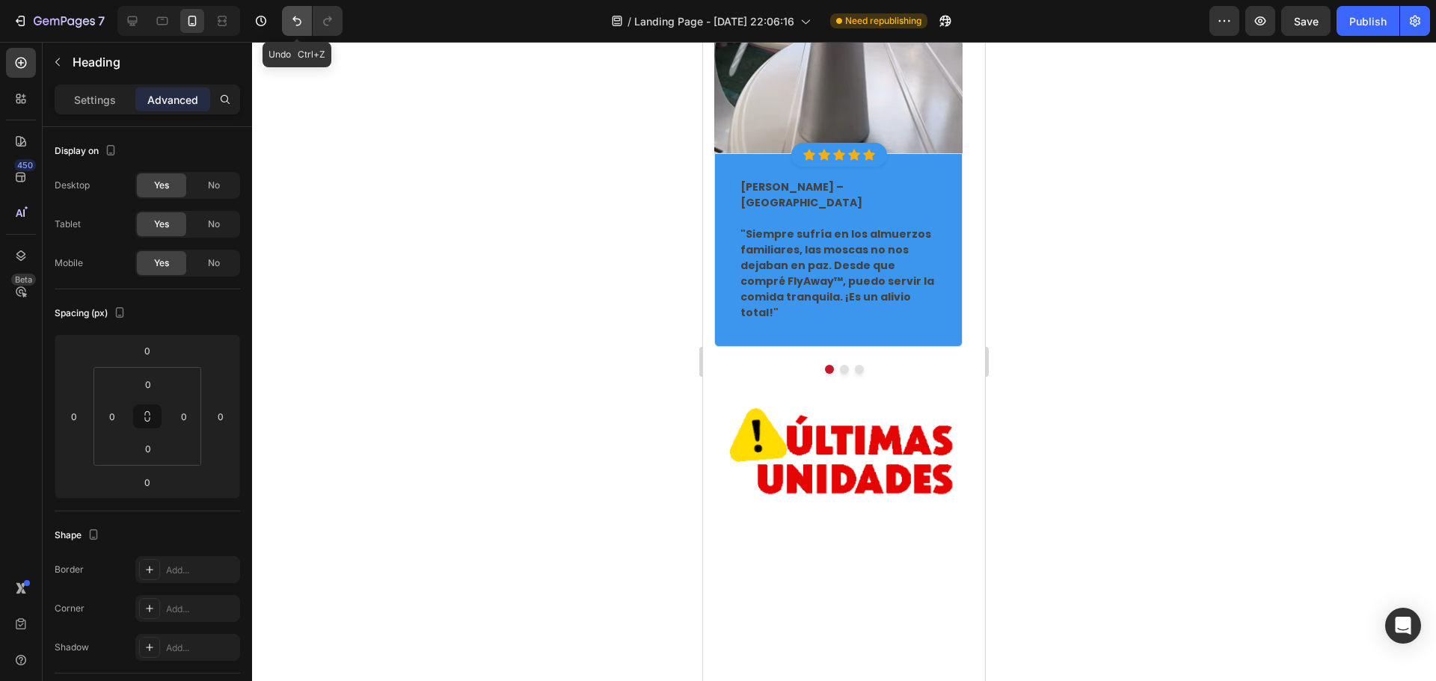
click at [294, 29] on button "Undo/Redo" at bounding box center [297, 21] width 30 height 30
click at [285, 16] on button "Undo/Redo" at bounding box center [297, 21] width 30 height 30
type input "-120"
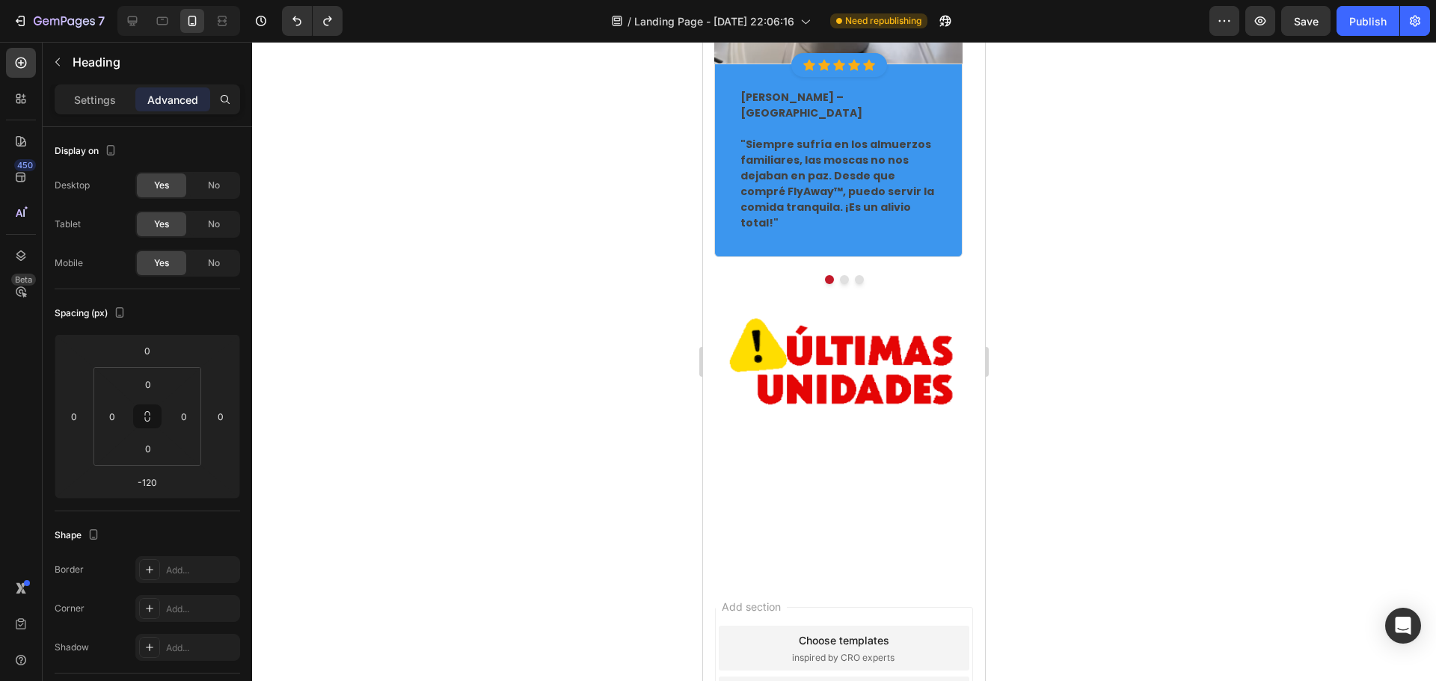
click at [1062, 361] on div at bounding box center [844, 361] width 1184 height 639
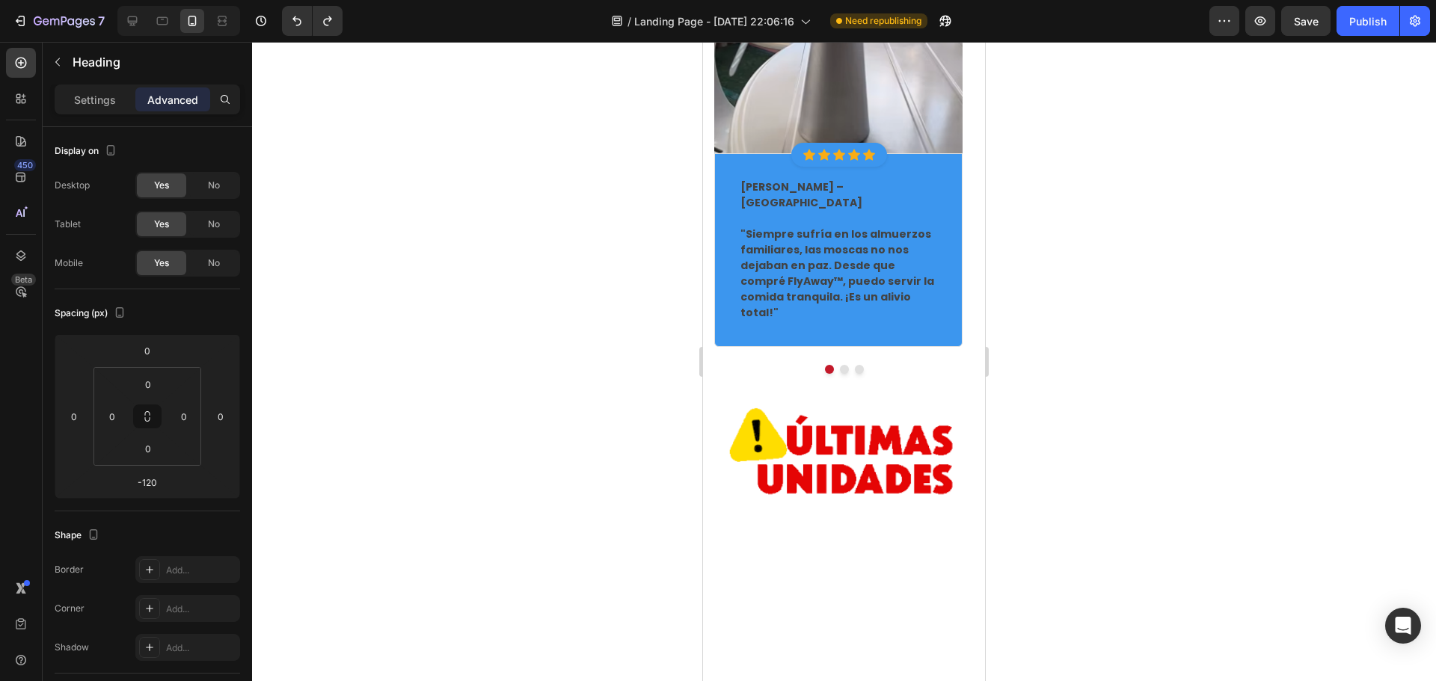
click at [294, 34] on button "Undo/Redo" at bounding box center [297, 21] width 30 height 30
type input "-120"
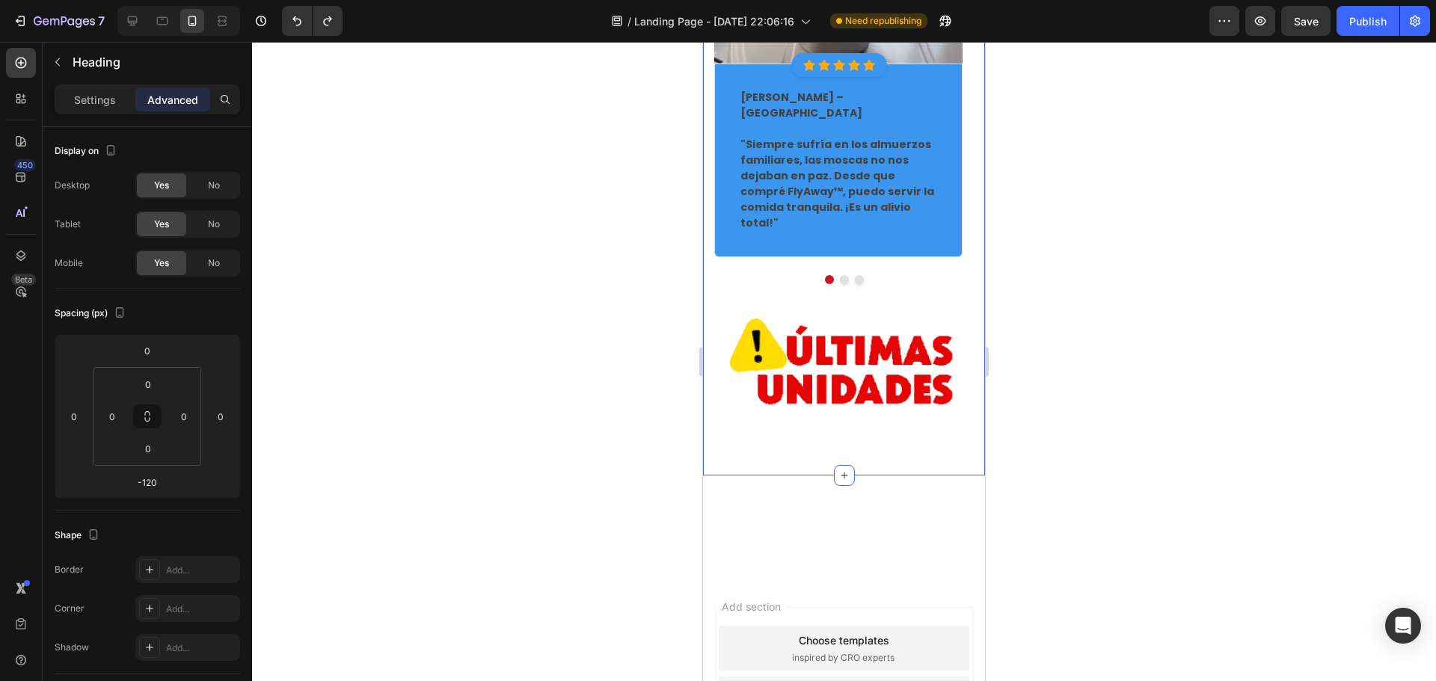
click at [1417, 227] on div at bounding box center [844, 361] width 1184 height 639
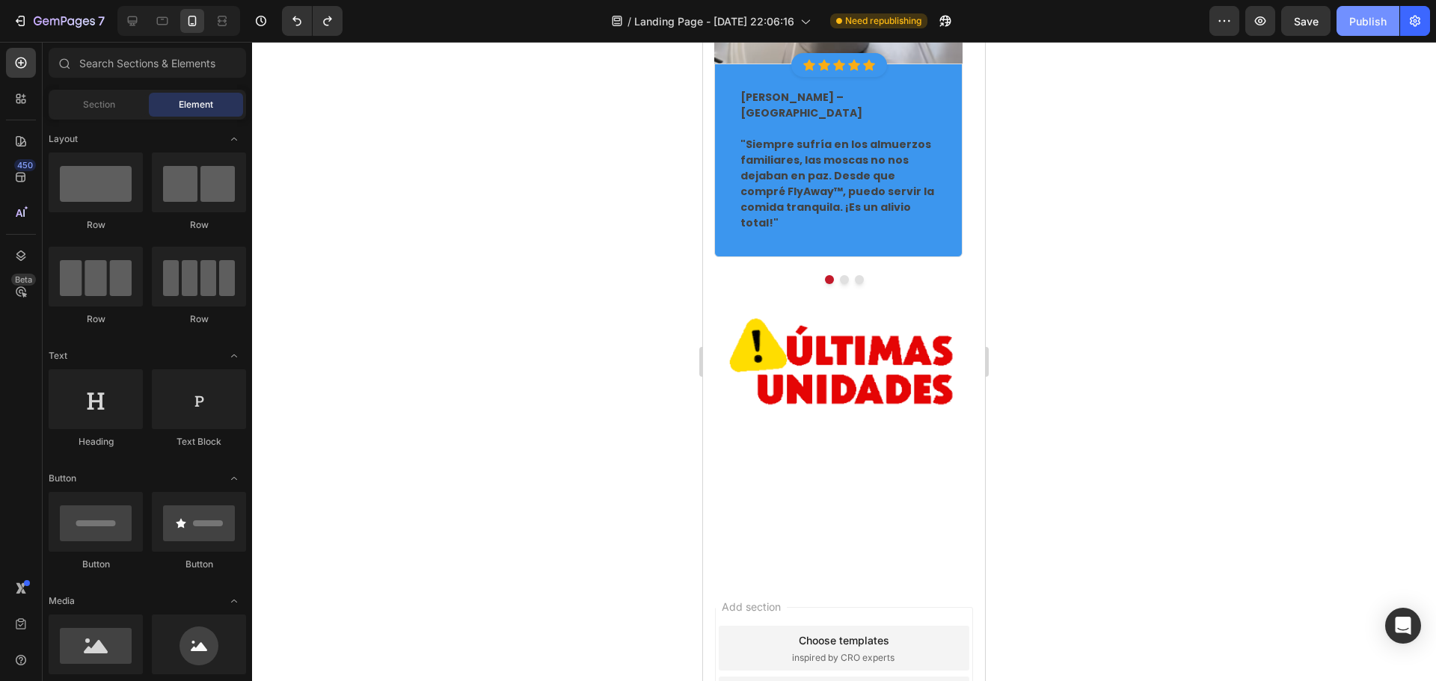
click at [1366, 24] on div "Publish" at bounding box center [1367, 21] width 37 height 16
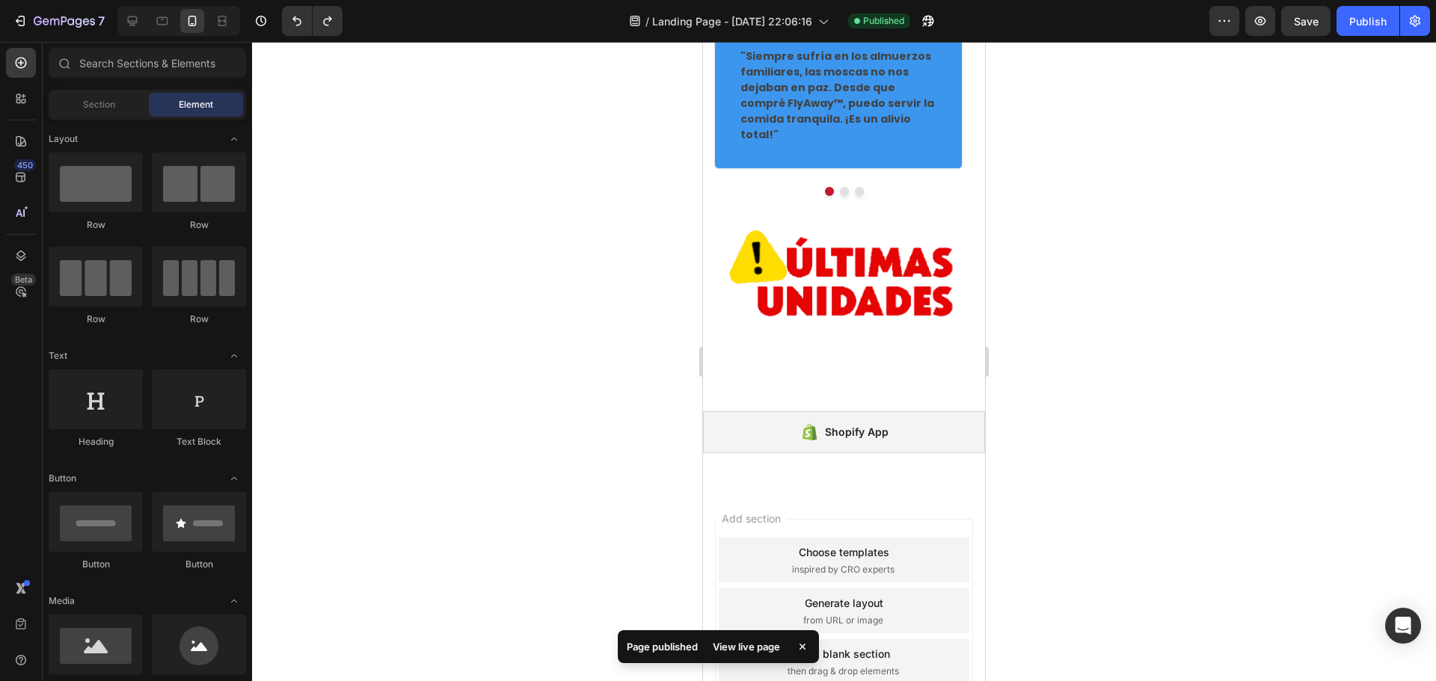
scroll to position [4242, 0]
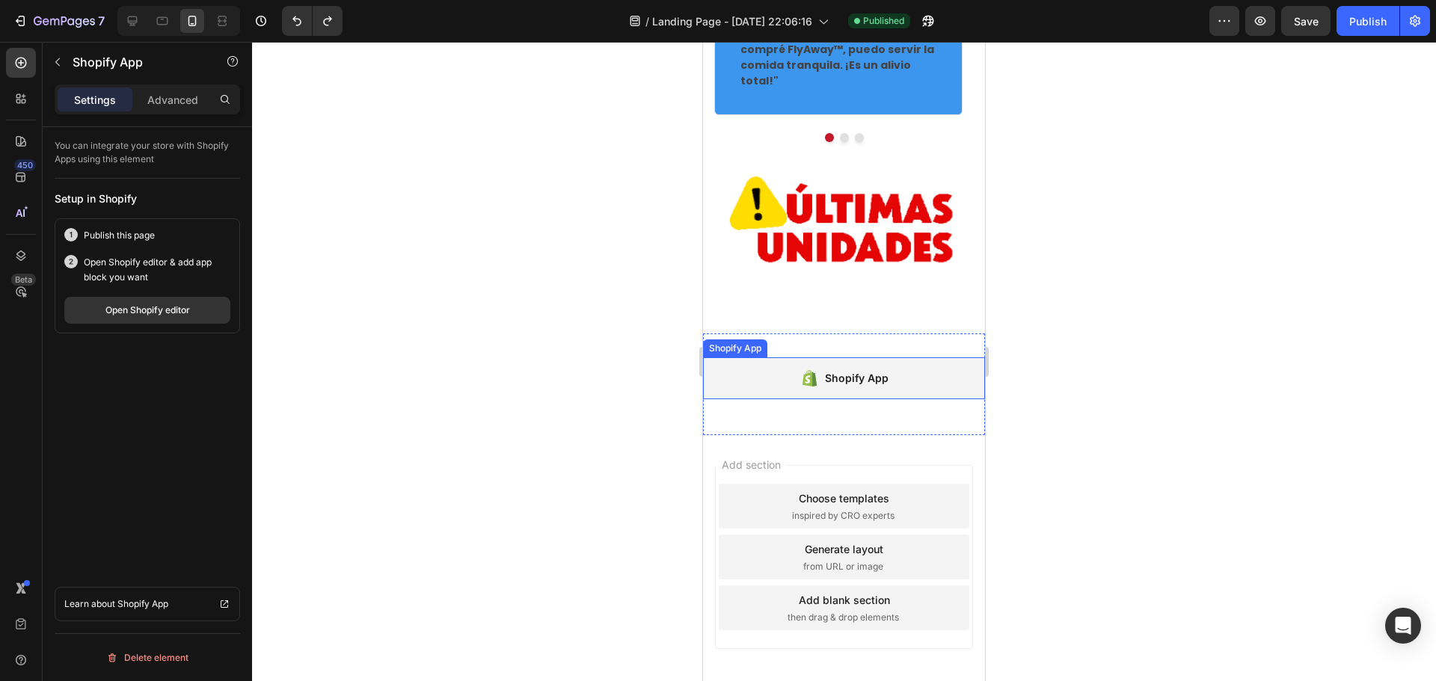
click at [852, 369] on div "Shopify App" at bounding box center [857, 378] width 64 height 18
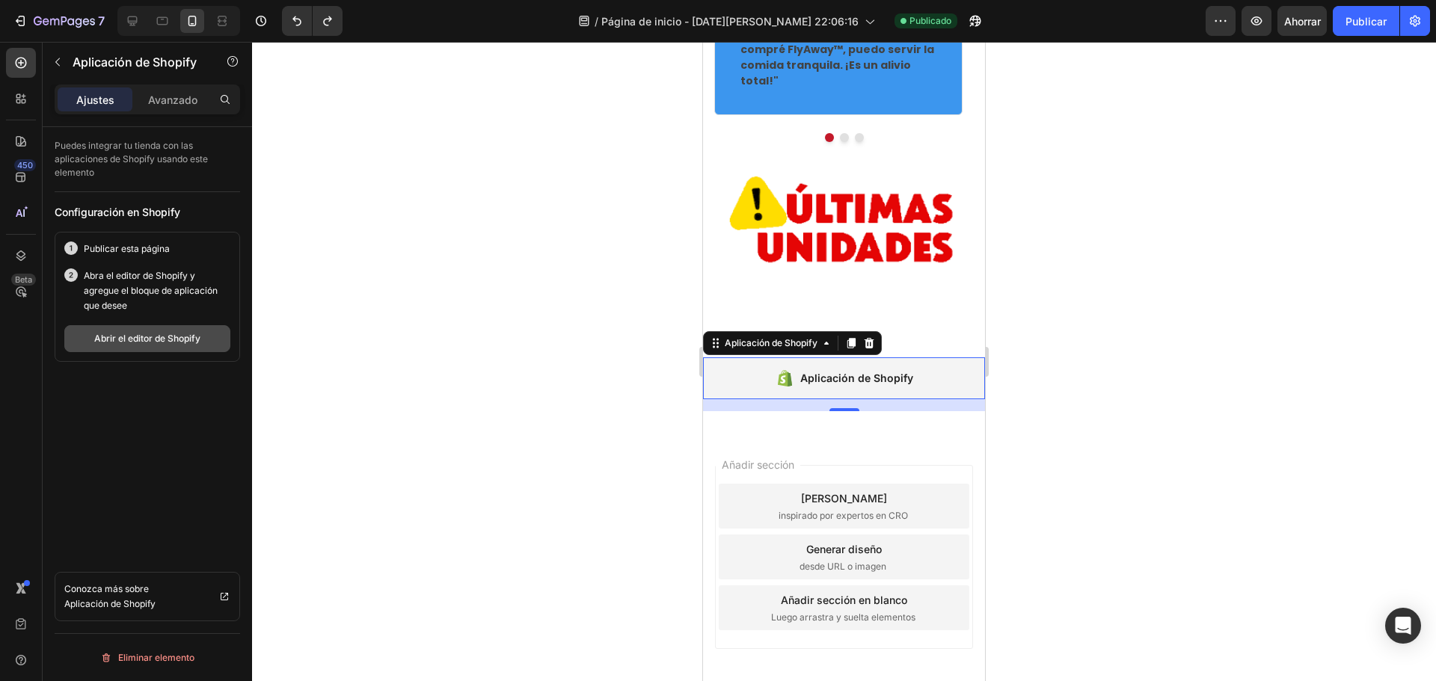
click at [218, 342] on button "Abrir el editor de Shopify" at bounding box center [147, 338] width 166 height 27
